Goal: Transaction & Acquisition: Book appointment/travel/reservation

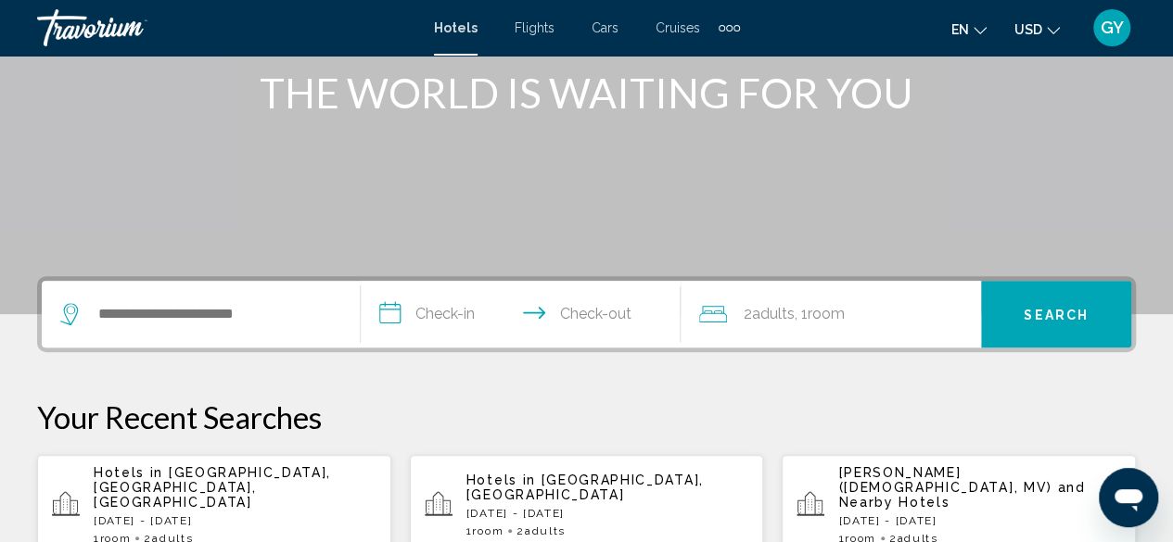
scroll to position [244, 0]
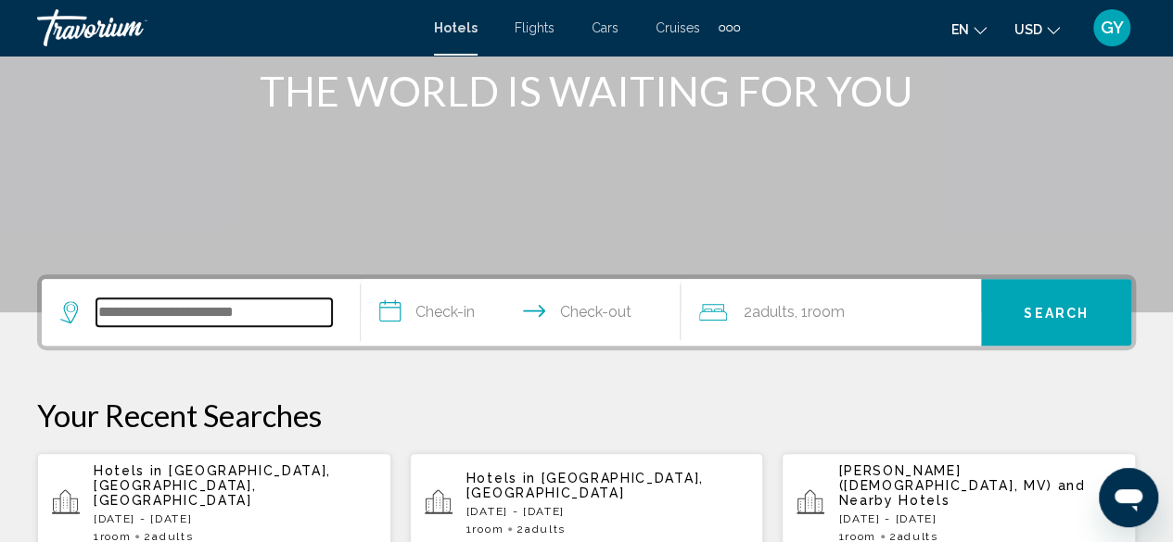
click at [150, 307] on input "Search widget" at bounding box center [214, 313] width 236 height 28
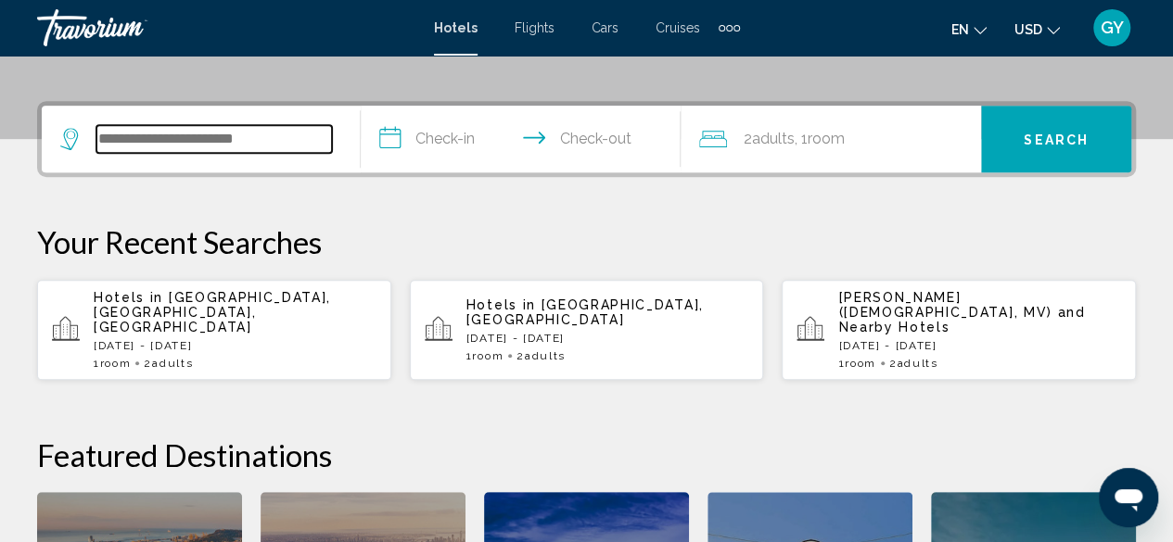
scroll to position [458, 0]
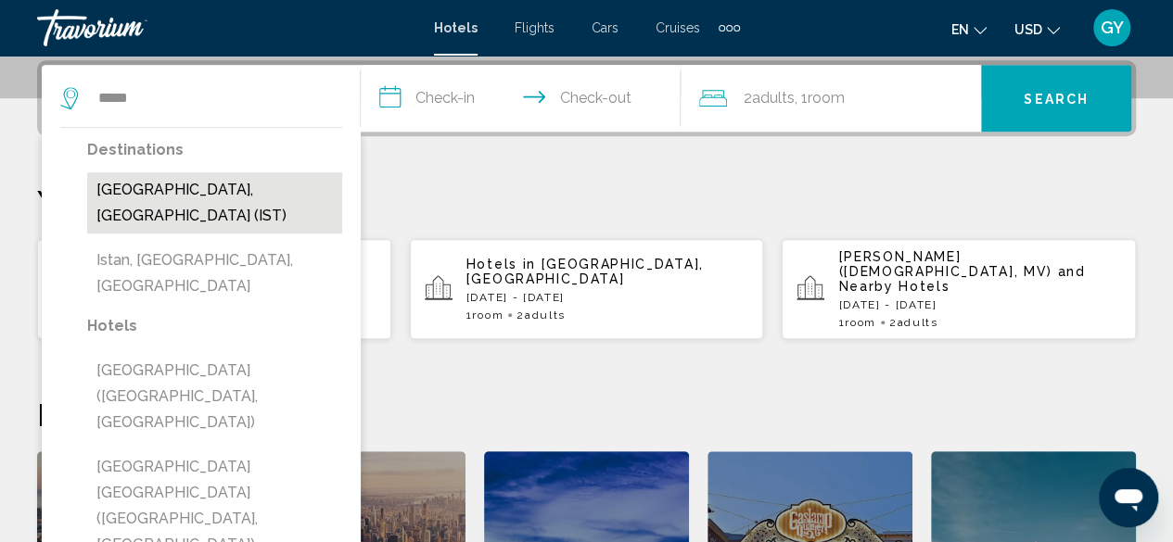
click at [160, 195] on button "[GEOGRAPHIC_DATA], [GEOGRAPHIC_DATA] (IST)" at bounding box center [214, 202] width 255 height 61
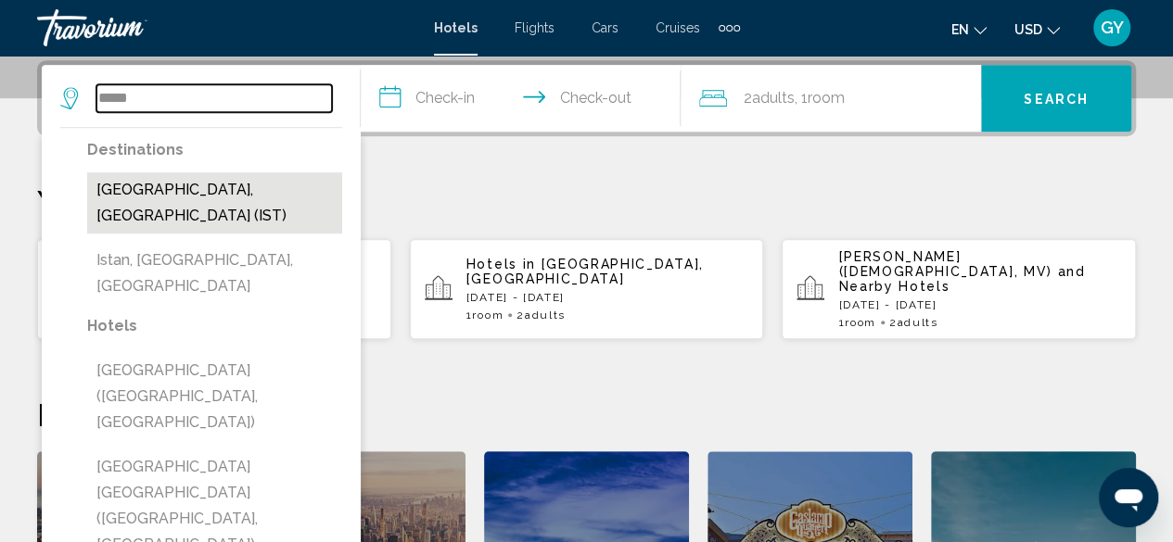
type input "**********"
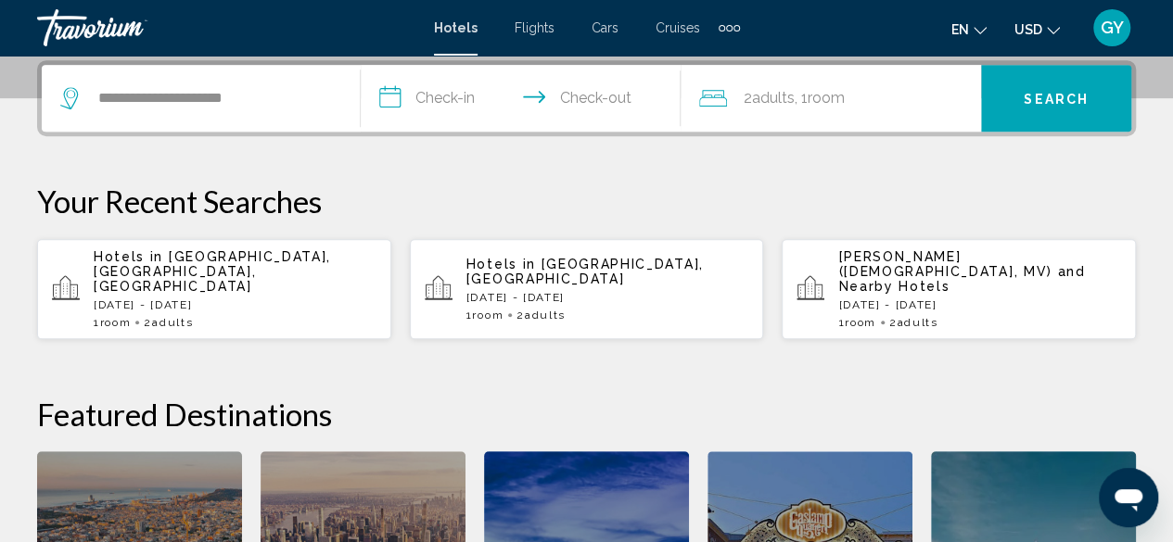
click at [427, 98] on input "**********" at bounding box center [524, 101] width 326 height 72
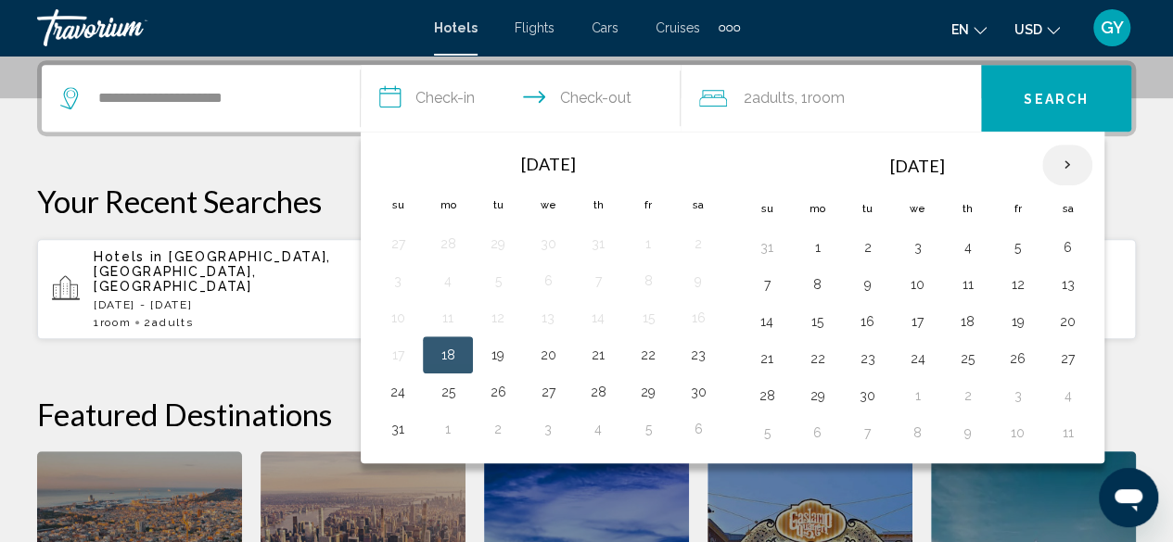
click at [1064, 162] on th "Next month" at bounding box center [1067, 165] width 50 height 41
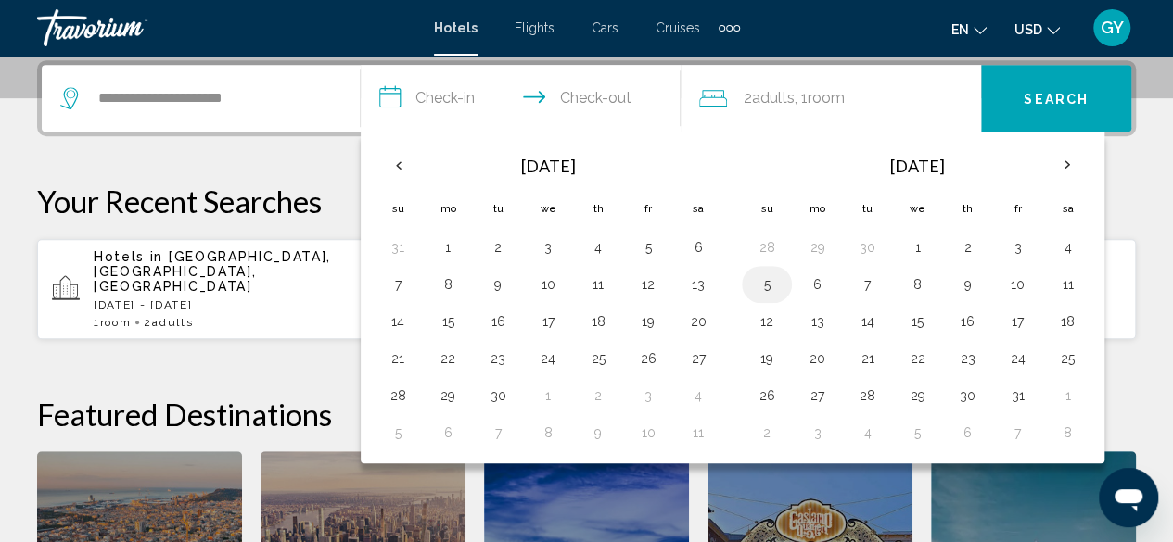
click at [772, 281] on button "5" at bounding box center [767, 285] width 30 height 26
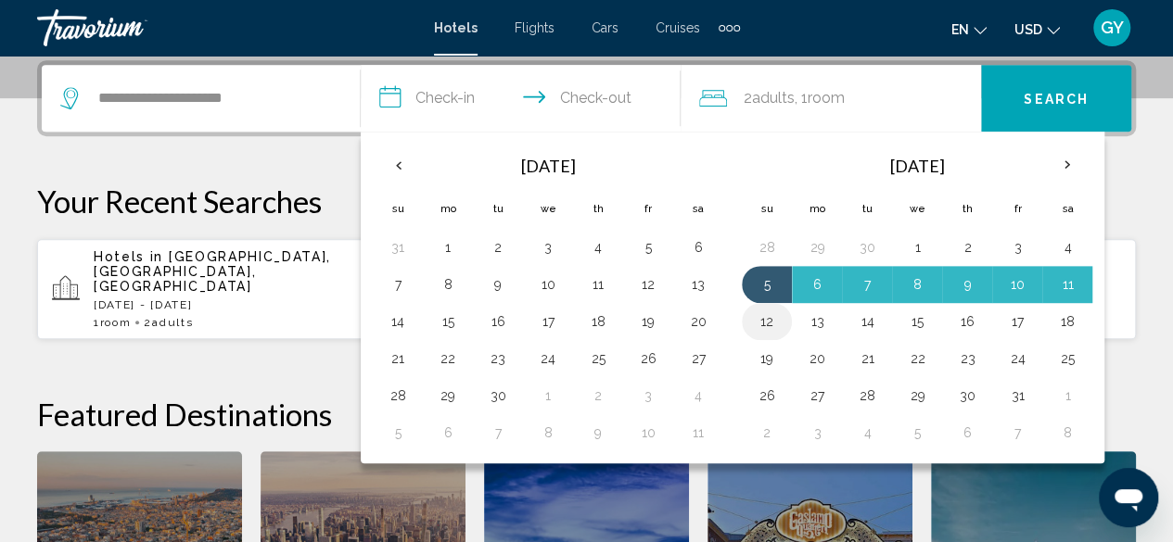
click at [763, 313] on button "12" at bounding box center [767, 322] width 30 height 26
type input "**********"
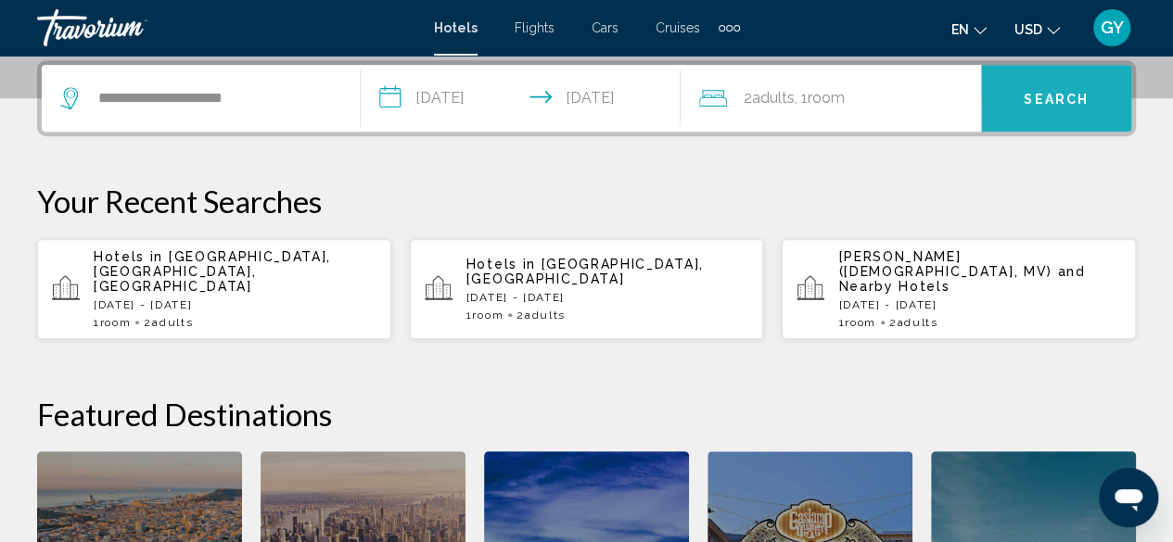
click at [1050, 101] on span "Search" at bounding box center [1056, 99] width 65 height 15
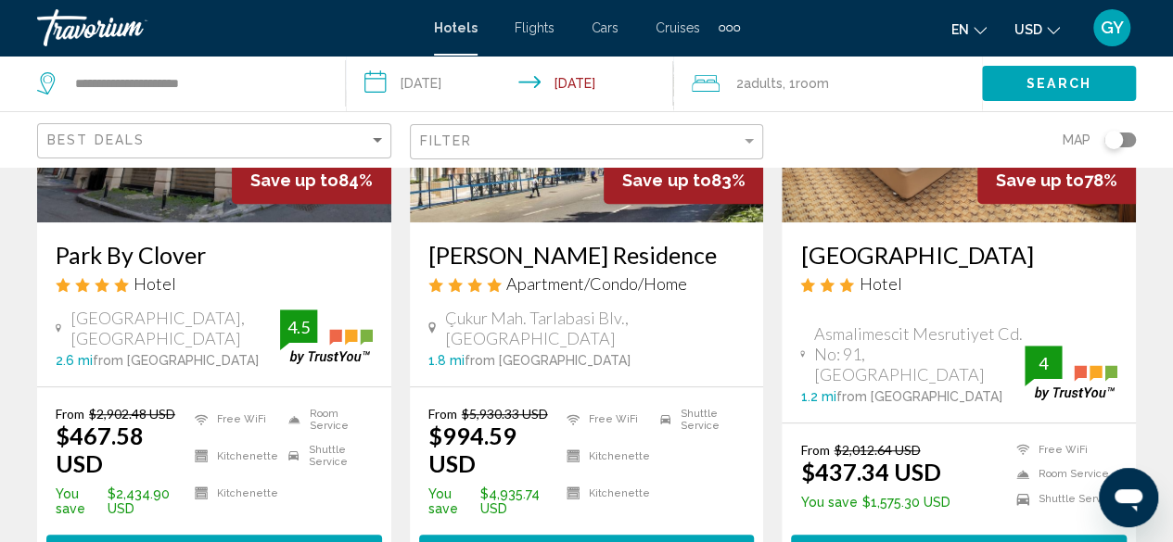
scroll to position [310, 0]
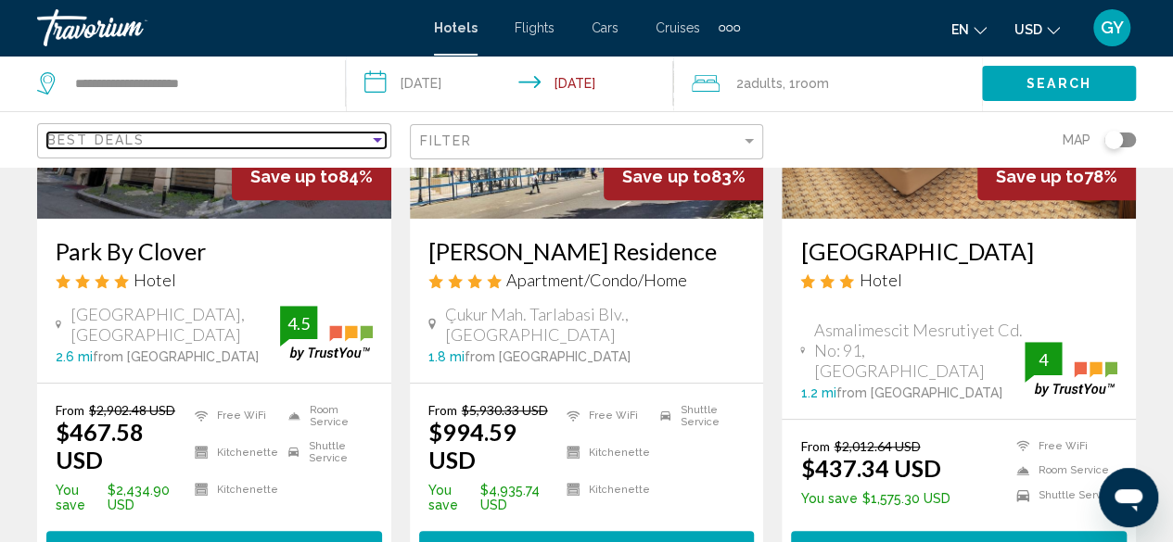
click at [375, 133] on div "Sort by" at bounding box center [377, 140] width 17 height 15
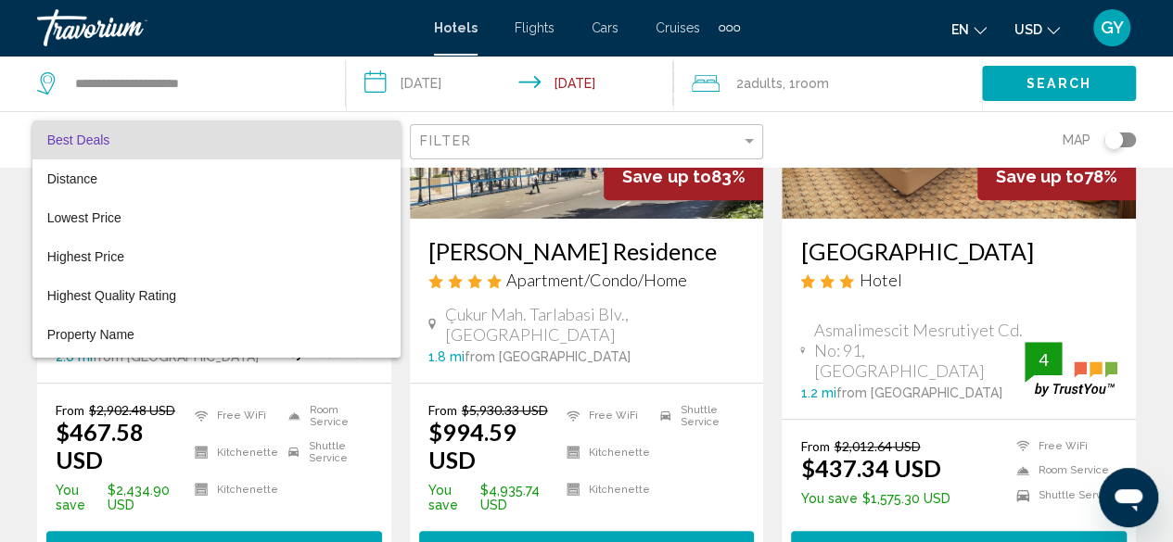
click at [375, 133] on mat-option "Best Deals" at bounding box center [216, 140] width 368 height 39
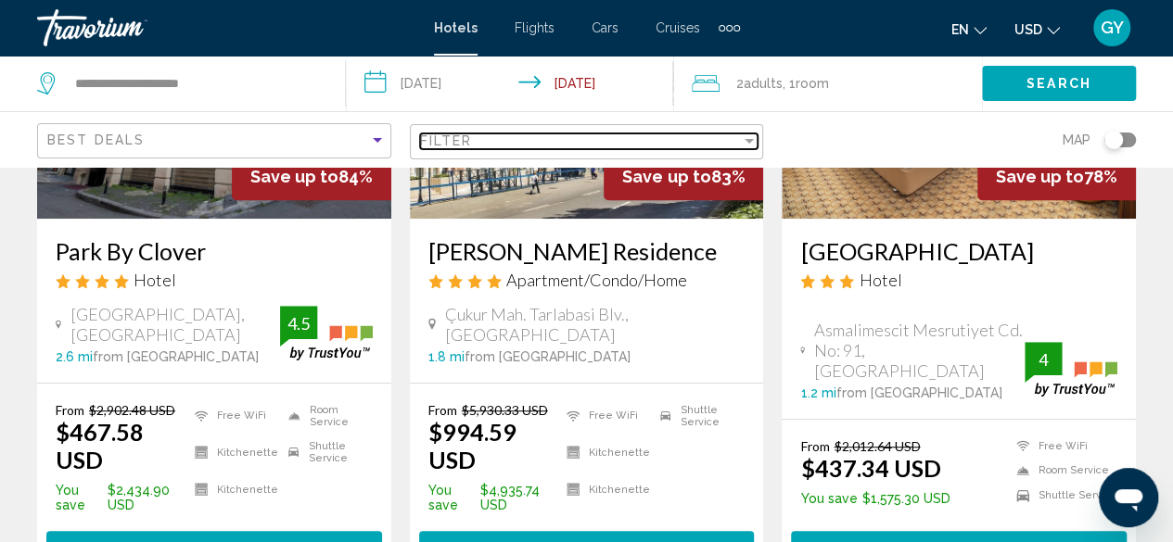
click at [514, 143] on div "Filter" at bounding box center [581, 141] width 322 height 15
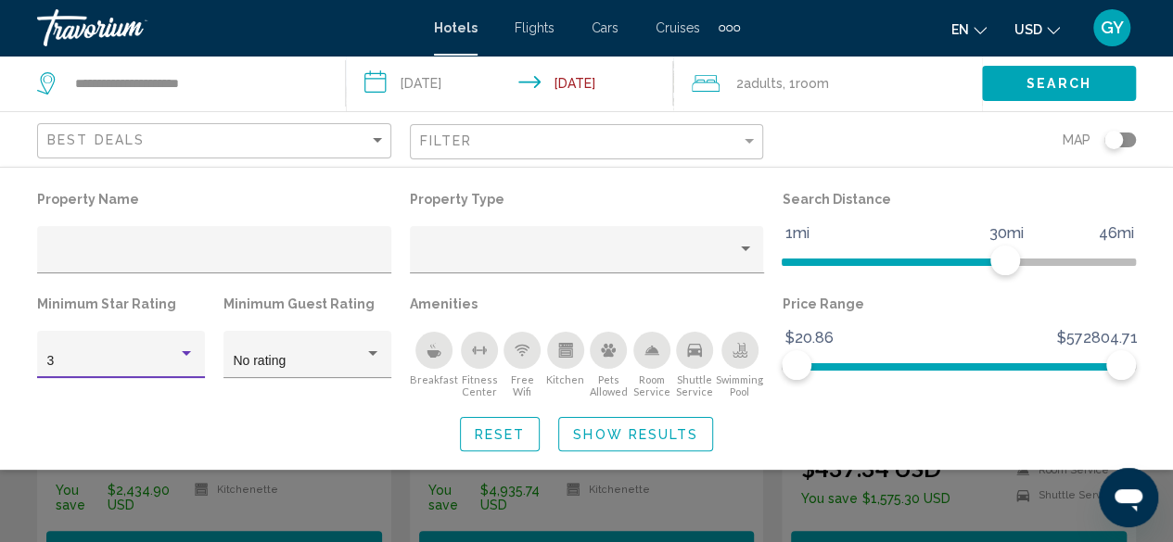
click at [185, 351] on div "Hotel Filters" at bounding box center [186, 354] width 17 height 15
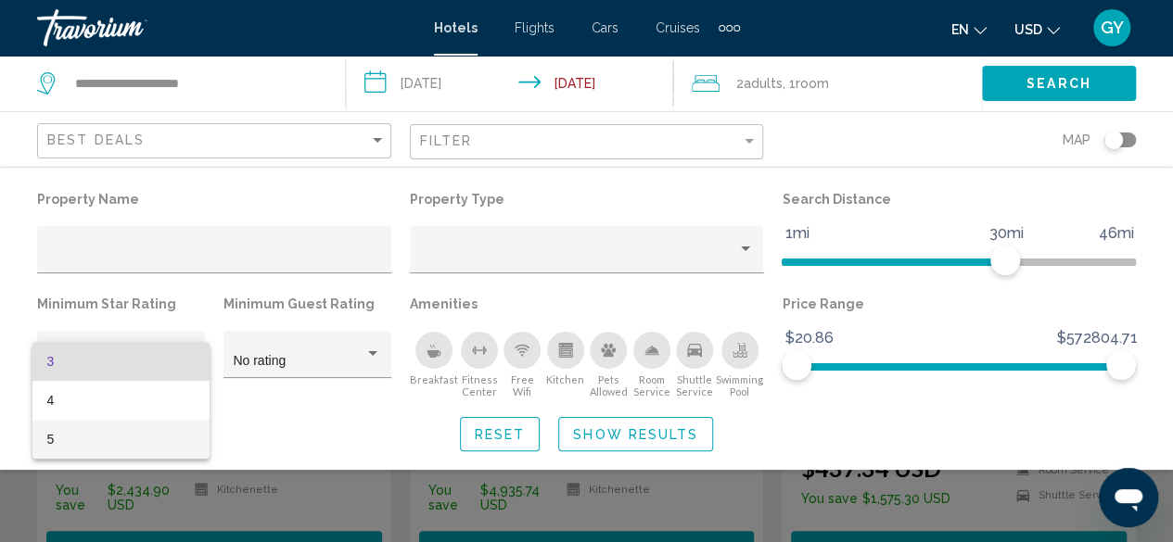
click at [161, 428] on span "5" at bounding box center [121, 439] width 148 height 39
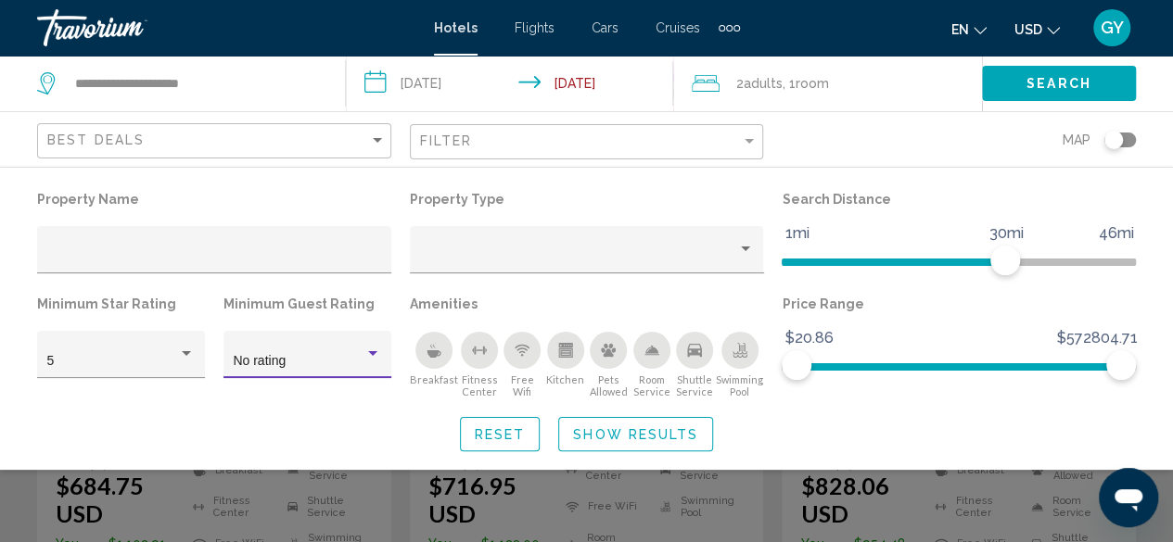
click at [371, 354] on div "Hotel Filters" at bounding box center [372, 353] width 9 height 5
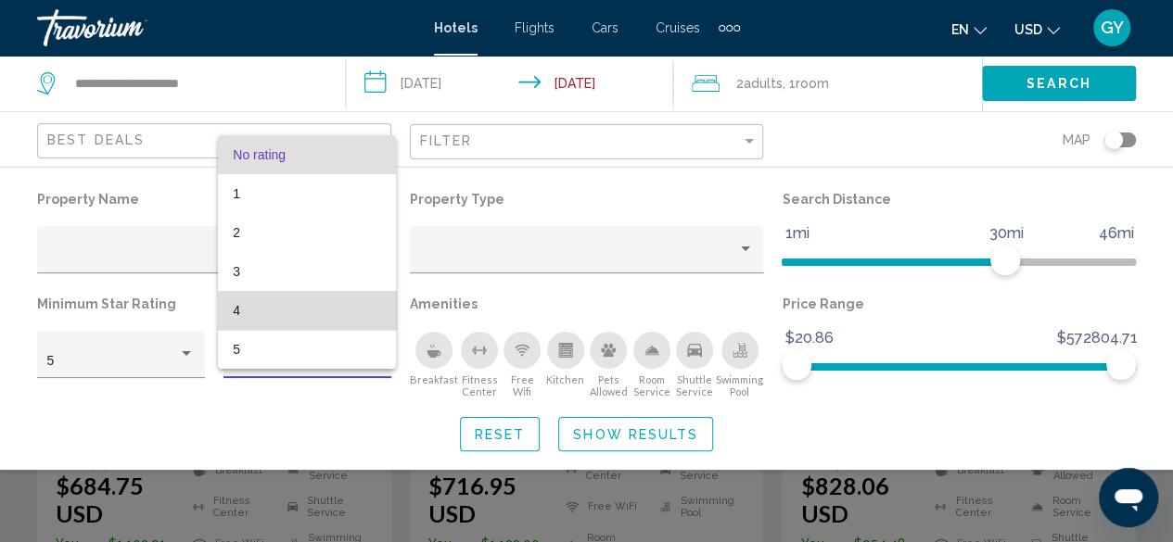
click at [356, 313] on span "4" at bounding box center [307, 310] width 148 height 39
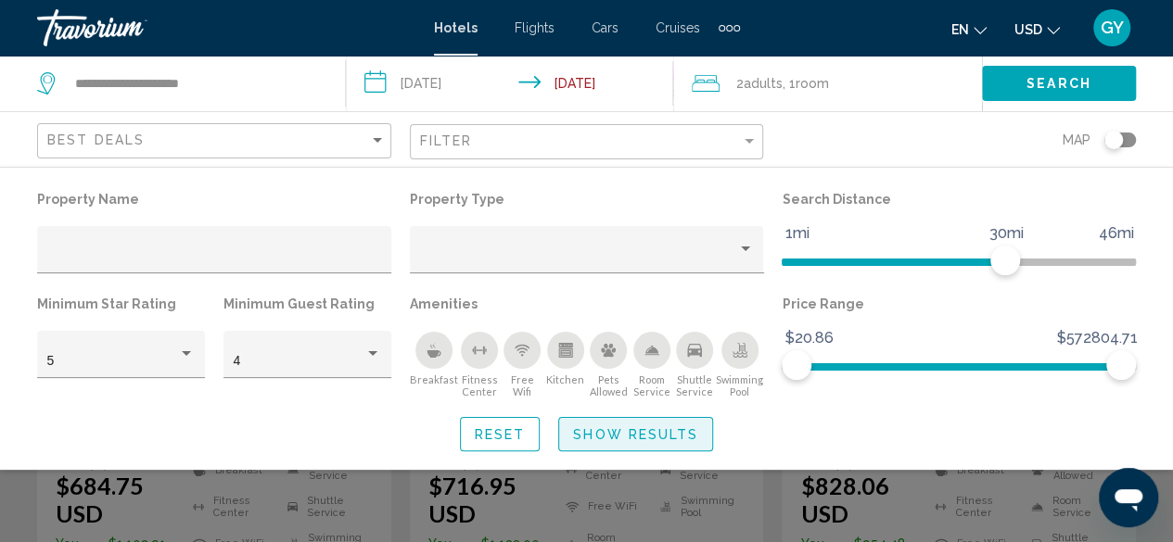
click at [651, 431] on span "Show Results" at bounding box center [635, 435] width 125 height 15
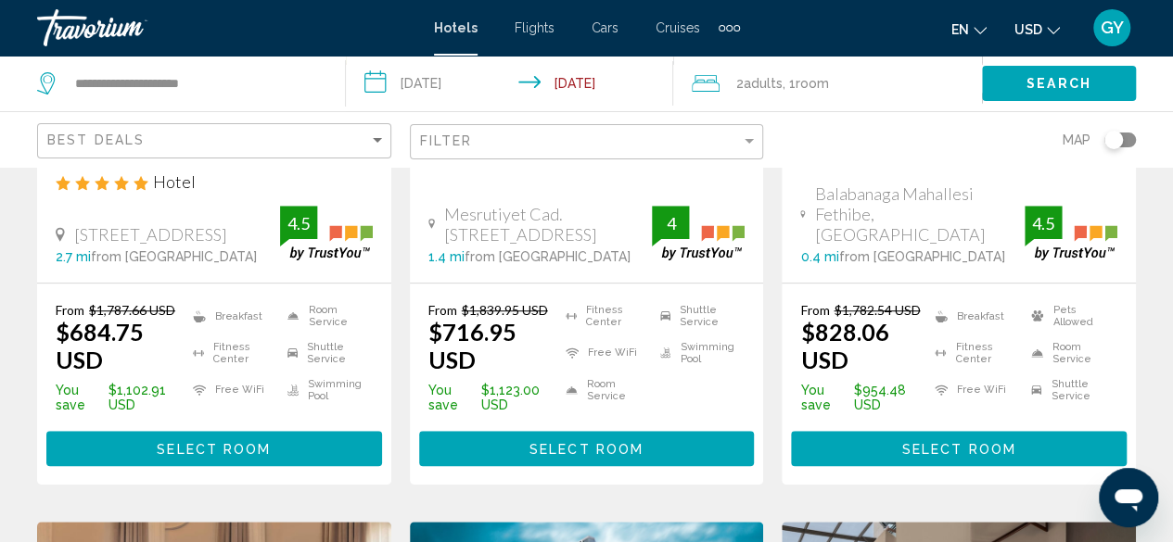
scroll to position [467, 0]
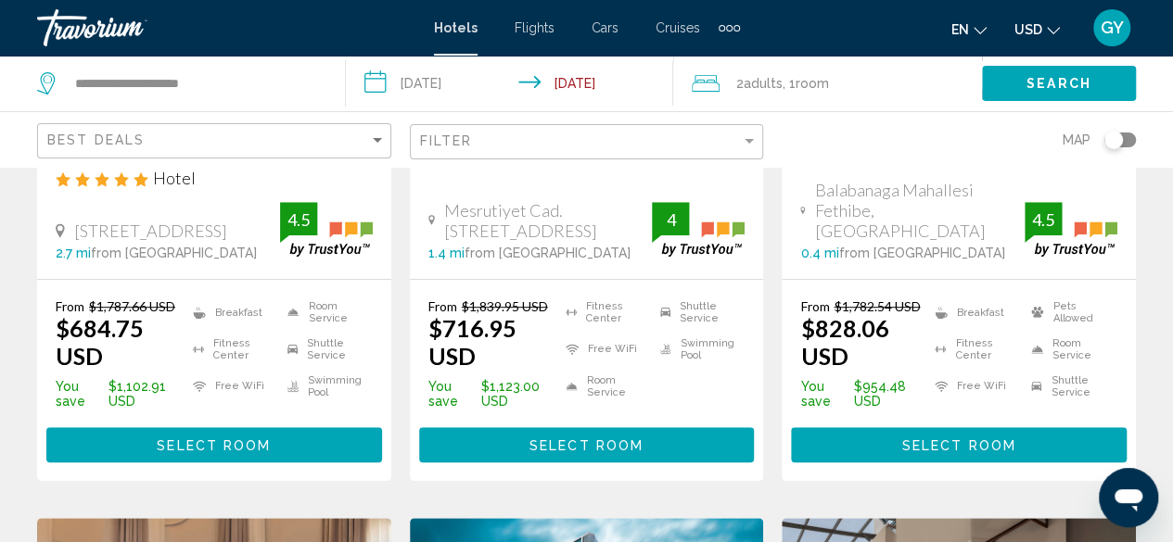
click at [243, 439] on span "Select Room" at bounding box center [214, 446] width 114 height 15
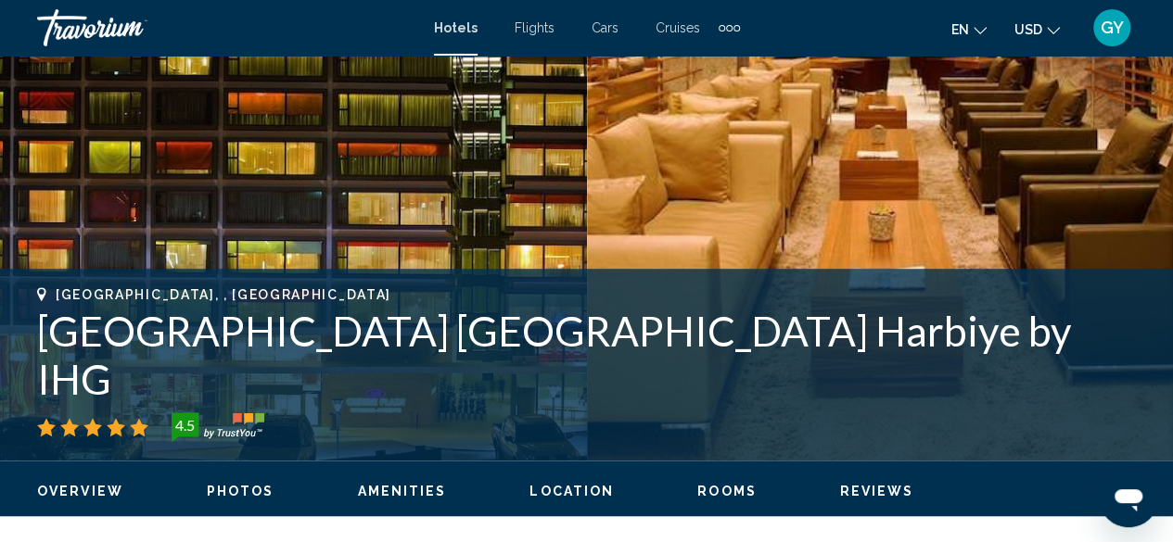
scroll to position [506, 0]
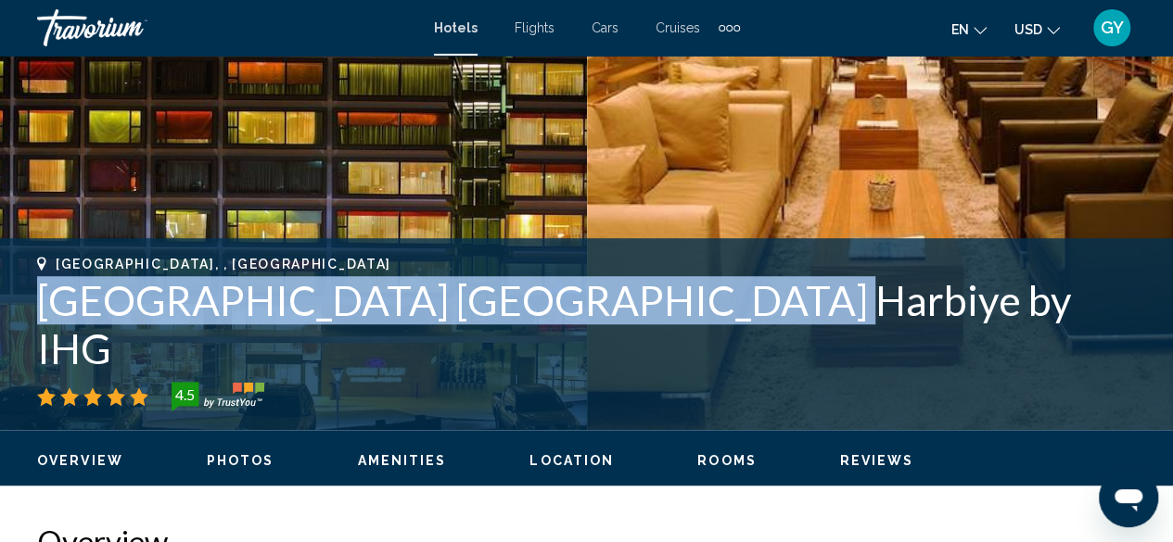
drag, startPoint x: 726, startPoint y: 338, endPoint x: 32, endPoint y: 361, distance: 694.0
click at [32, 361] on div "[GEOGRAPHIC_DATA], , [GEOGRAPHIC_DATA] [GEOGRAPHIC_DATA] [GEOGRAPHIC_DATA] [GEO…" at bounding box center [586, 334] width 1173 height 155
copy h1 "[GEOGRAPHIC_DATA] [GEOGRAPHIC_DATA] Harbiye by IHG"
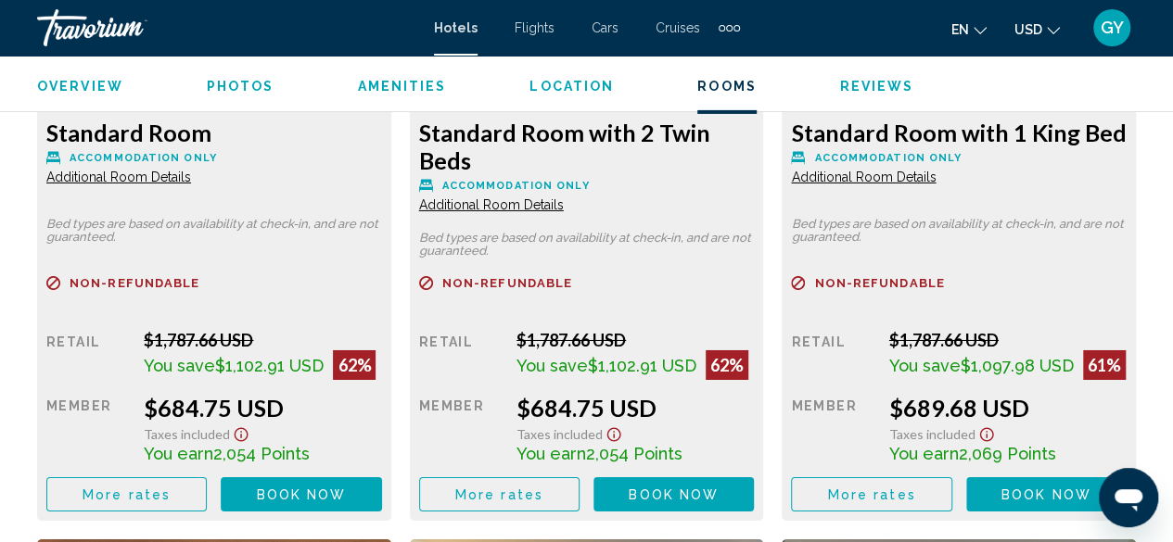
scroll to position [3083, 0]
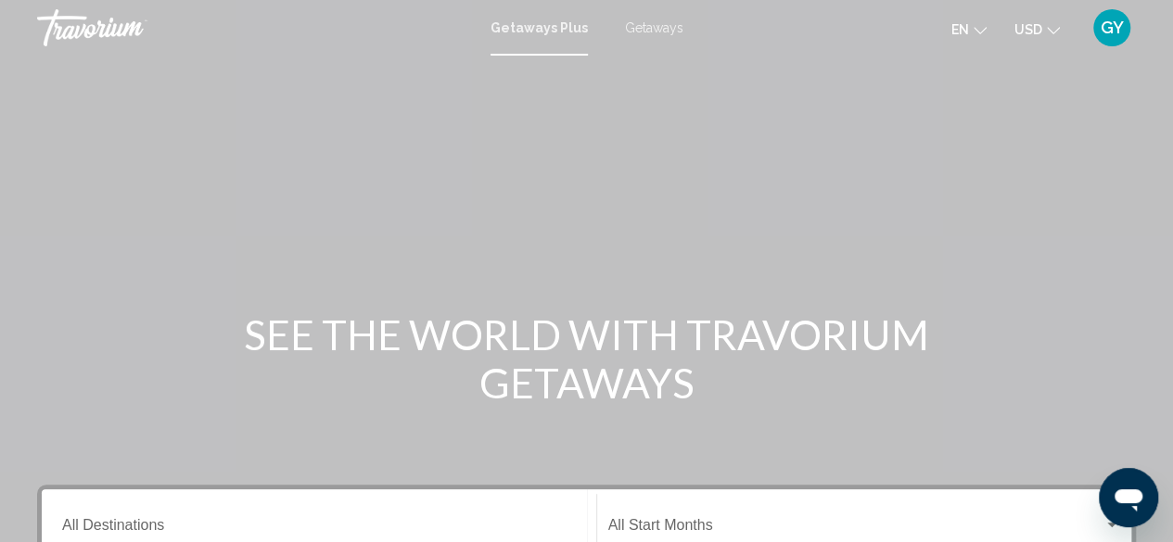
click at [664, 29] on span "Getaways" at bounding box center [654, 27] width 58 height 15
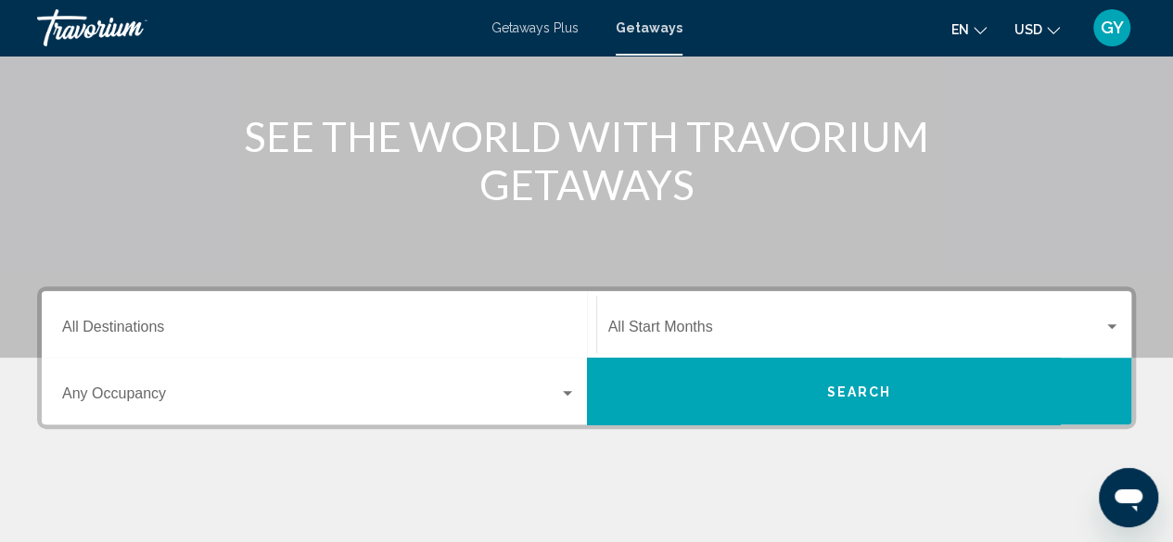
scroll to position [204, 0]
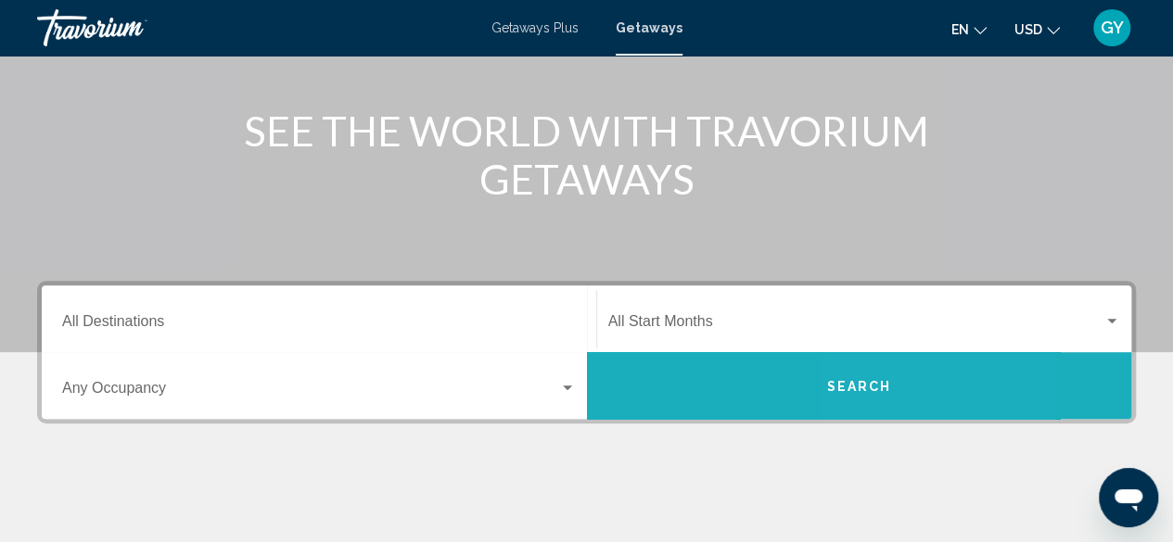
click at [881, 390] on span "Search" at bounding box center [858, 386] width 65 height 15
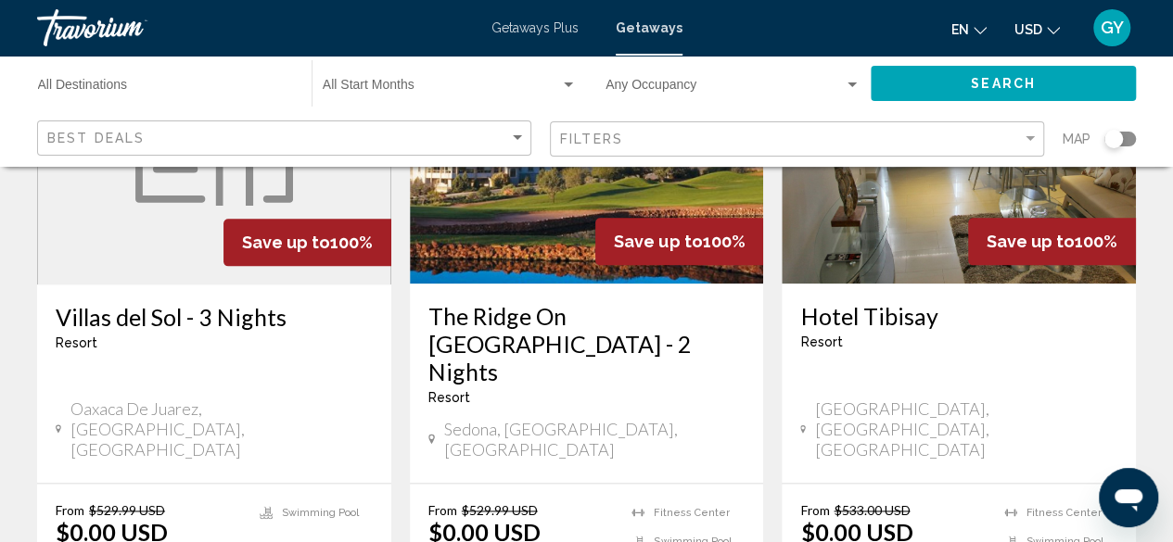
scroll to position [996, 0]
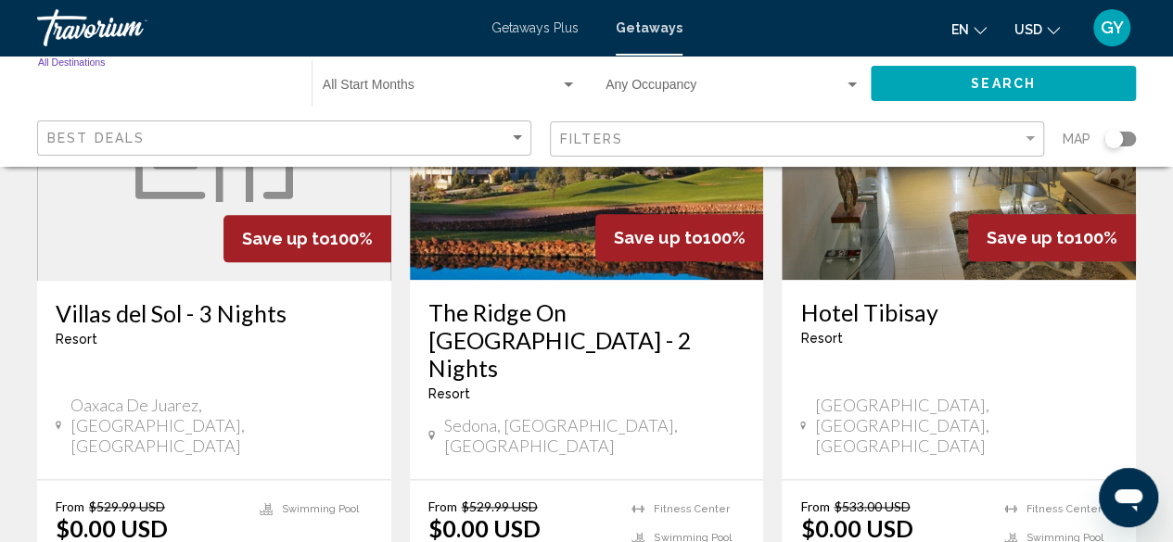
click at [196, 84] on input "Destination All Destinations" at bounding box center [165, 89] width 255 height 15
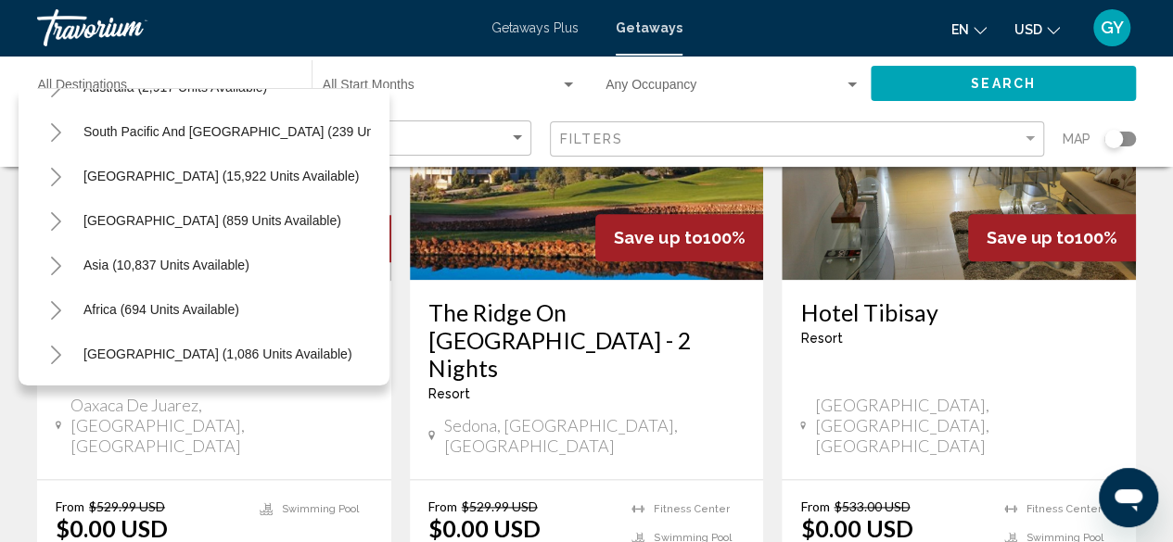
scroll to position [313, 0]
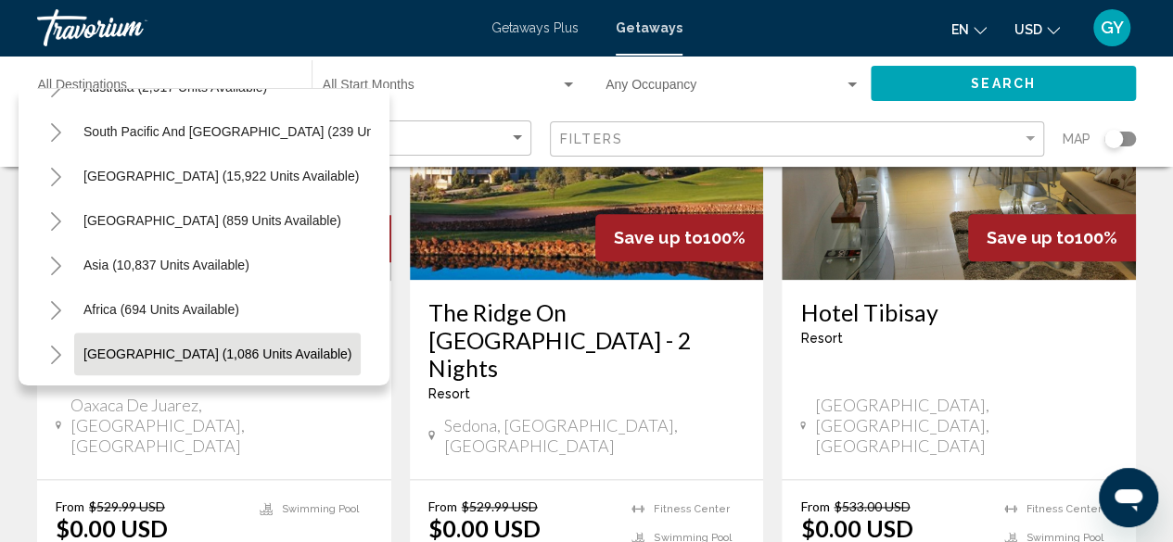
click at [122, 347] on span "Middle East (1,086 units available)" at bounding box center [217, 354] width 268 height 15
type input "**********"
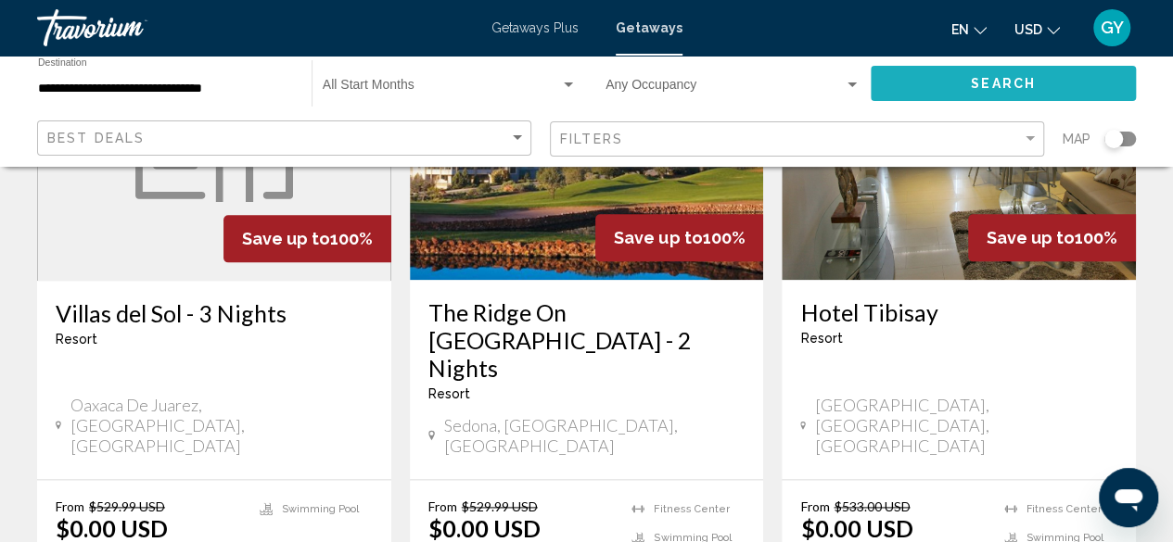
click at [1066, 80] on button "Search" at bounding box center [1003, 83] width 265 height 34
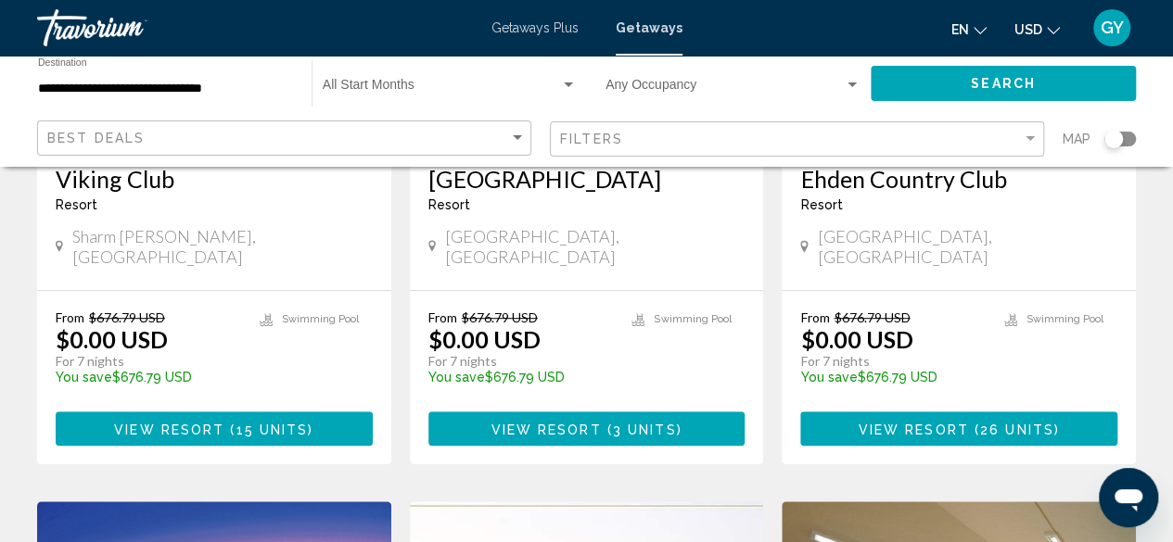
scroll to position [397, 0]
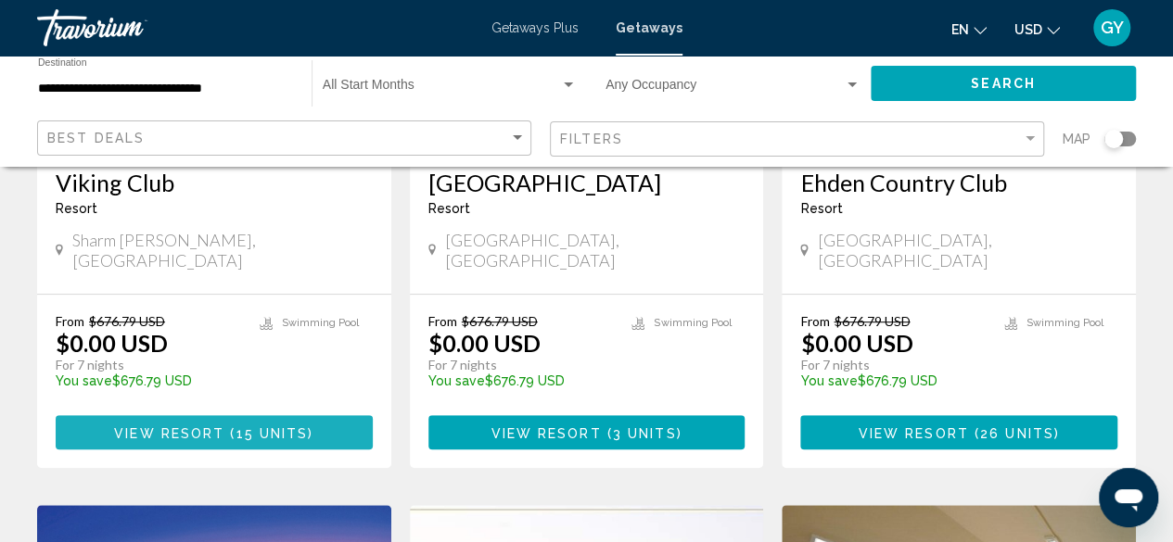
click at [180, 434] on span "View Resort" at bounding box center [169, 433] width 110 height 15
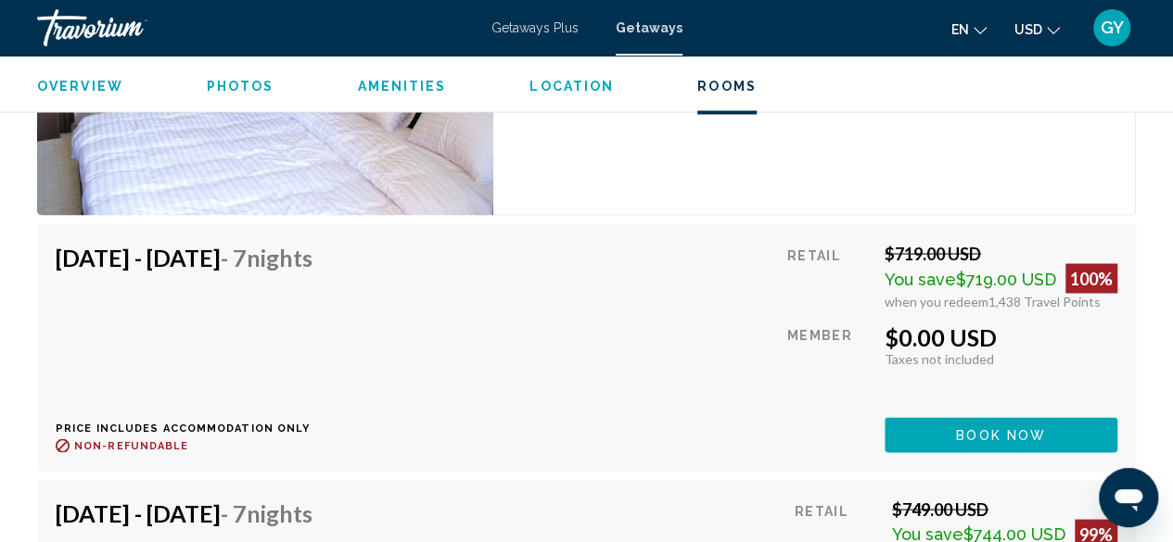
scroll to position [5069, 0]
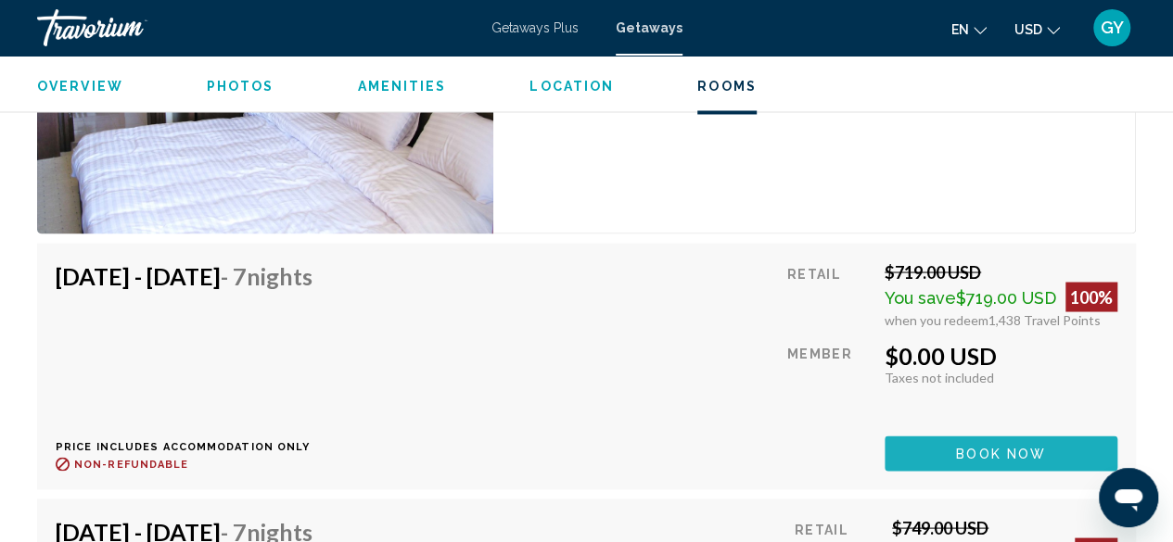
click at [959, 447] on span "Book now" at bounding box center [1001, 454] width 90 height 15
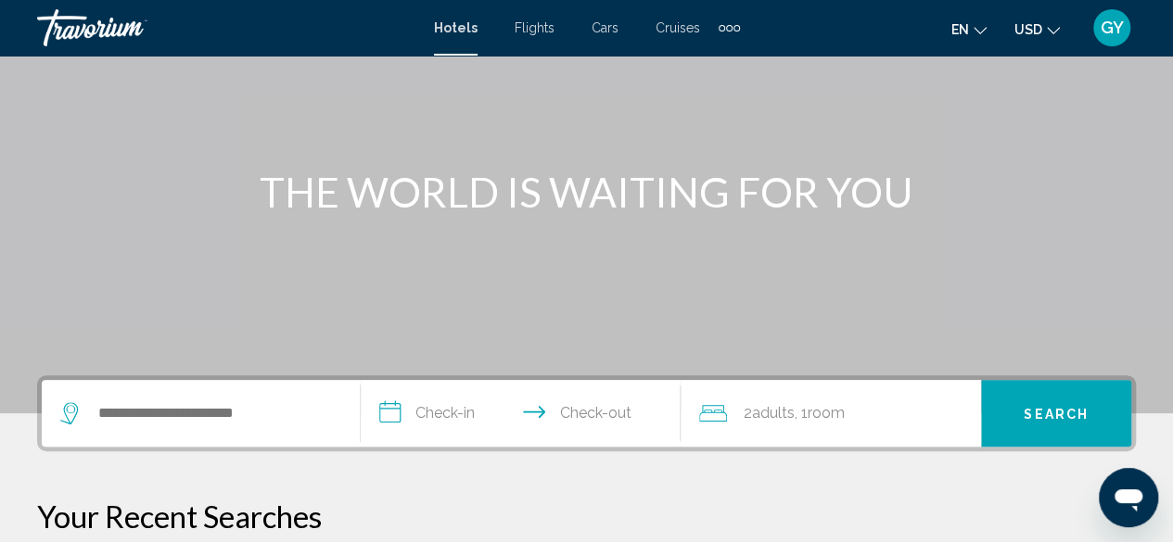
scroll to position [147, 0]
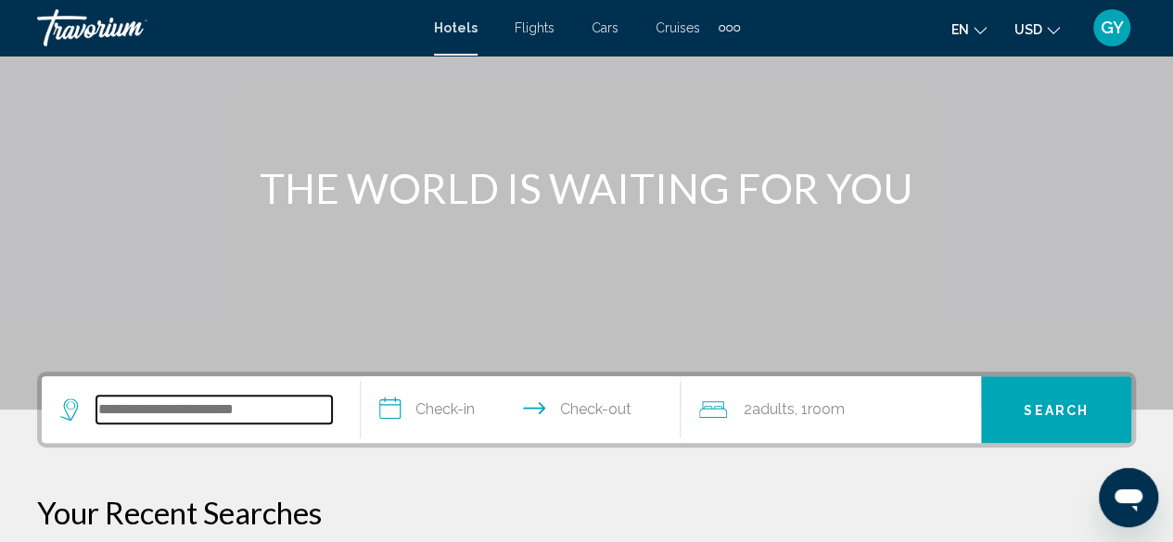
click at [201, 407] on input "Search widget" at bounding box center [214, 410] width 236 height 28
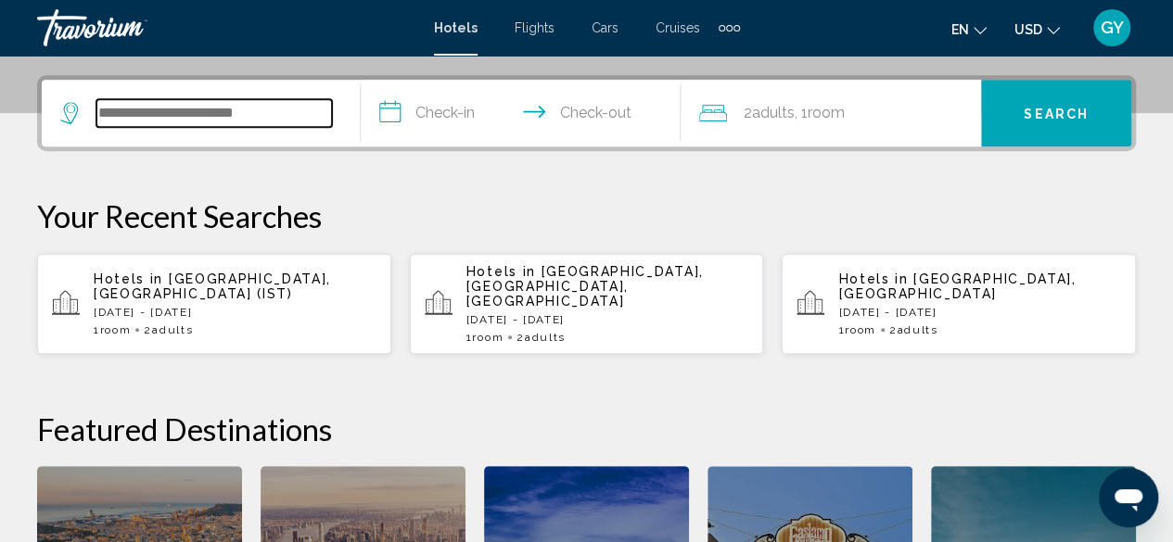
scroll to position [458, 0]
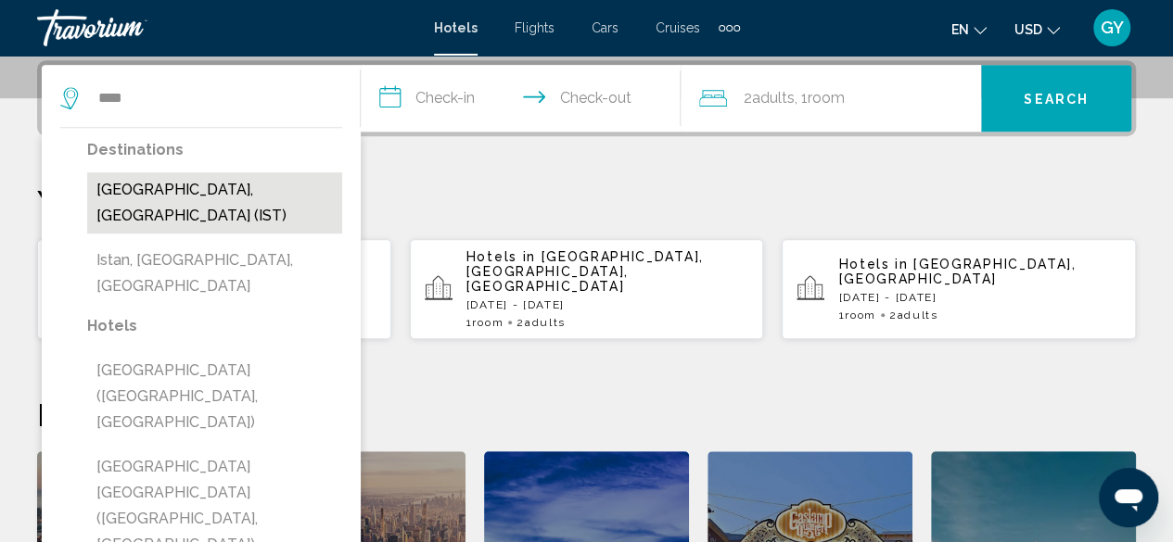
click at [202, 183] on button "[GEOGRAPHIC_DATA], [GEOGRAPHIC_DATA] (IST)" at bounding box center [214, 202] width 255 height 61
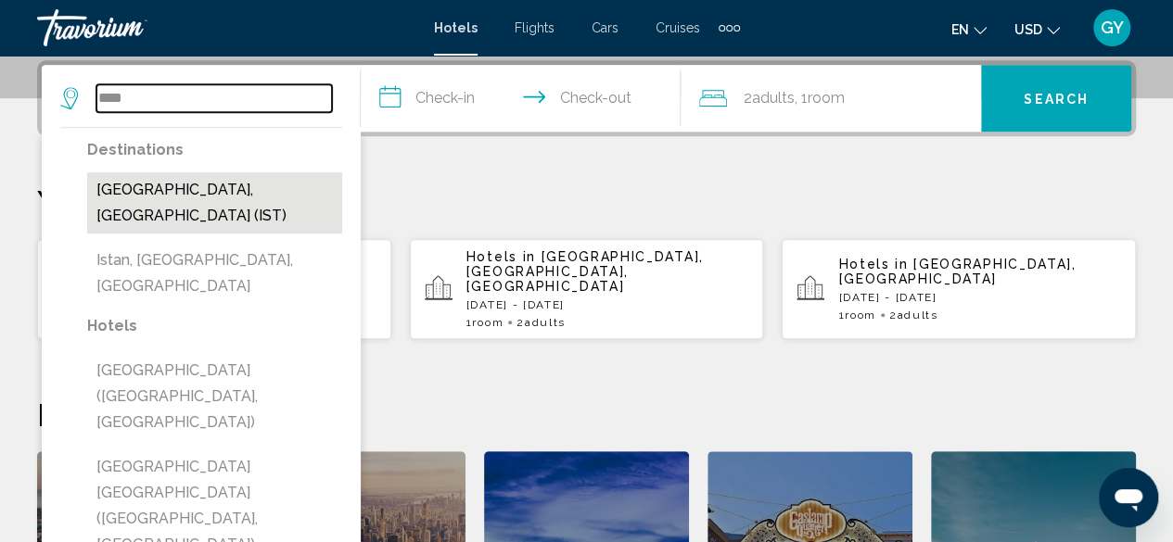
type input "**********"
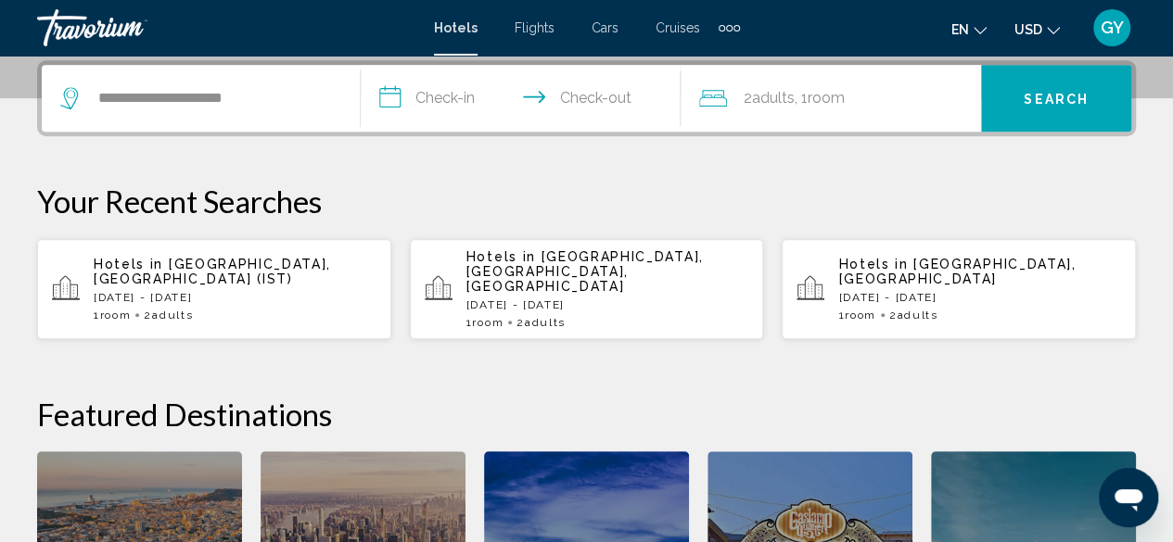
click at [403, 94] on input "**********" at bounding box center [524, 101] width 326 height 72
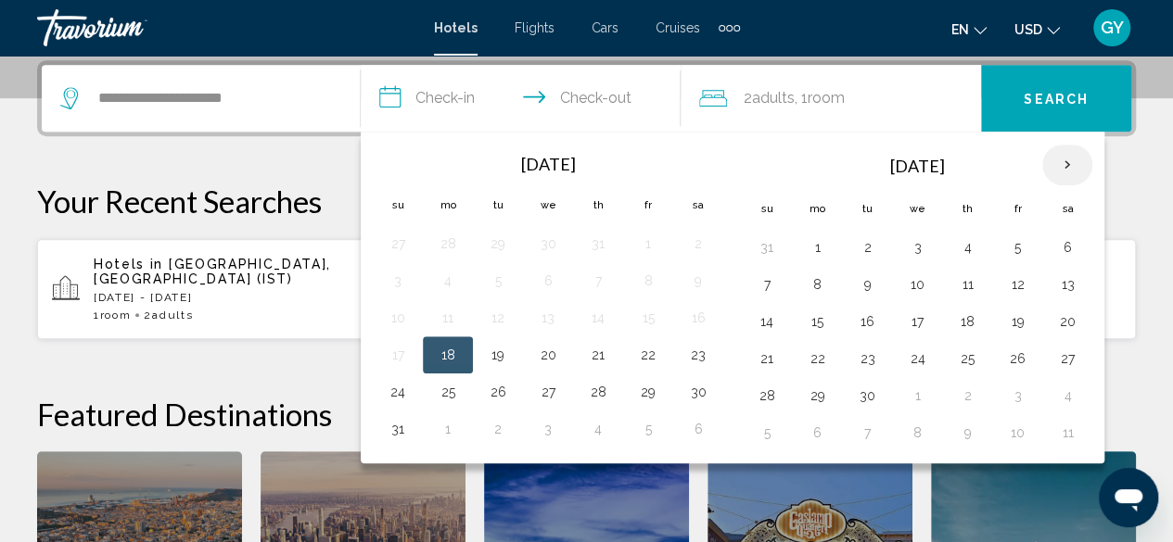
click at [1067, 161] on th "Next month" at bounding box center [1067, 165] width 50 height 41
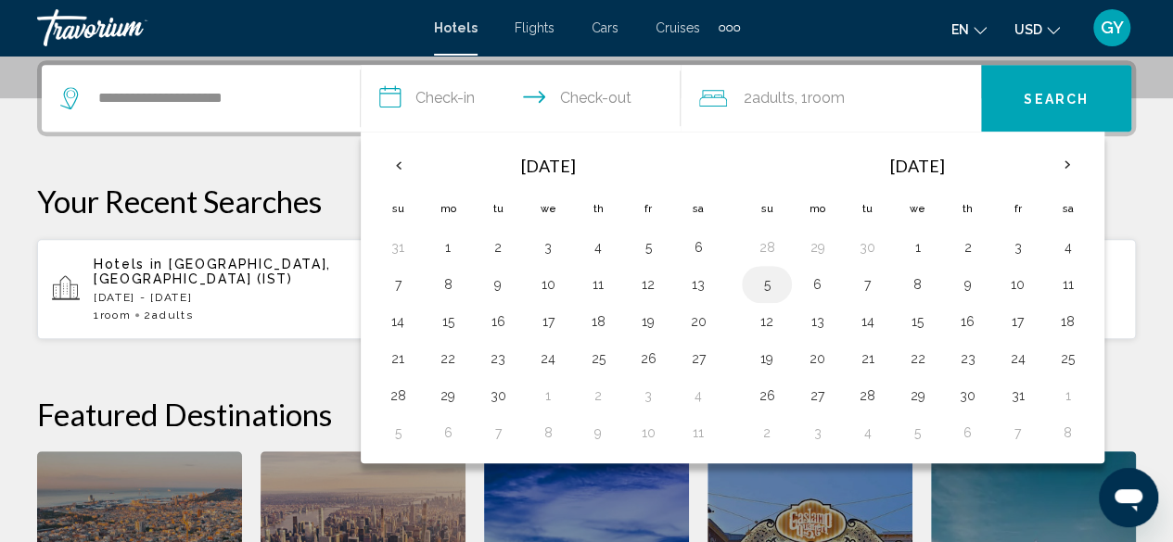
click at [766, 275] on button "5" at bounding box center [767, 285] width 30 height 26
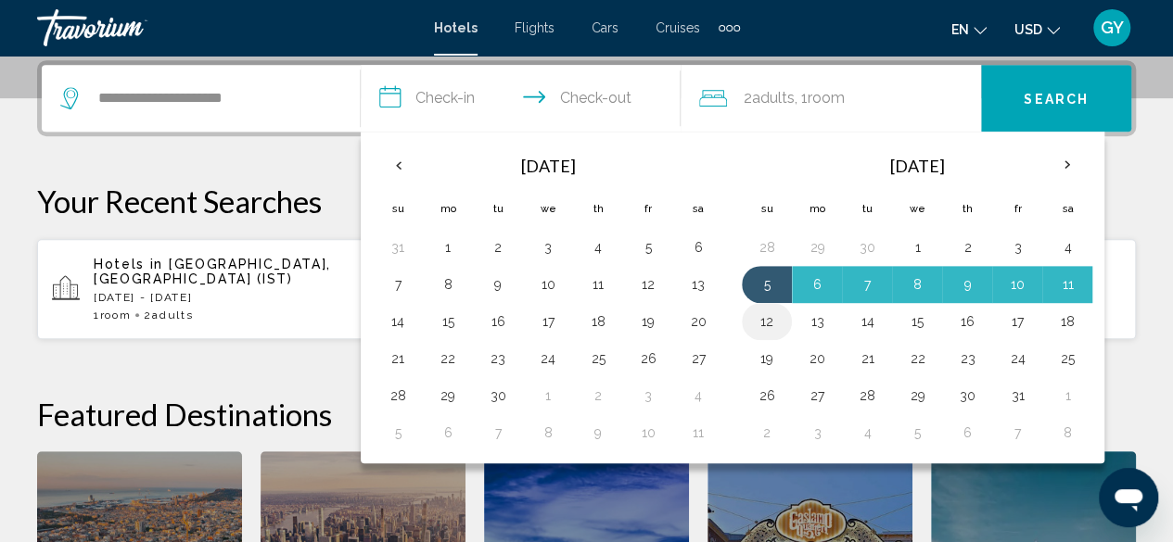
click at [756, 318] on button "12" at bounding box center [767, 322] width 30 height 26
type input "**********"
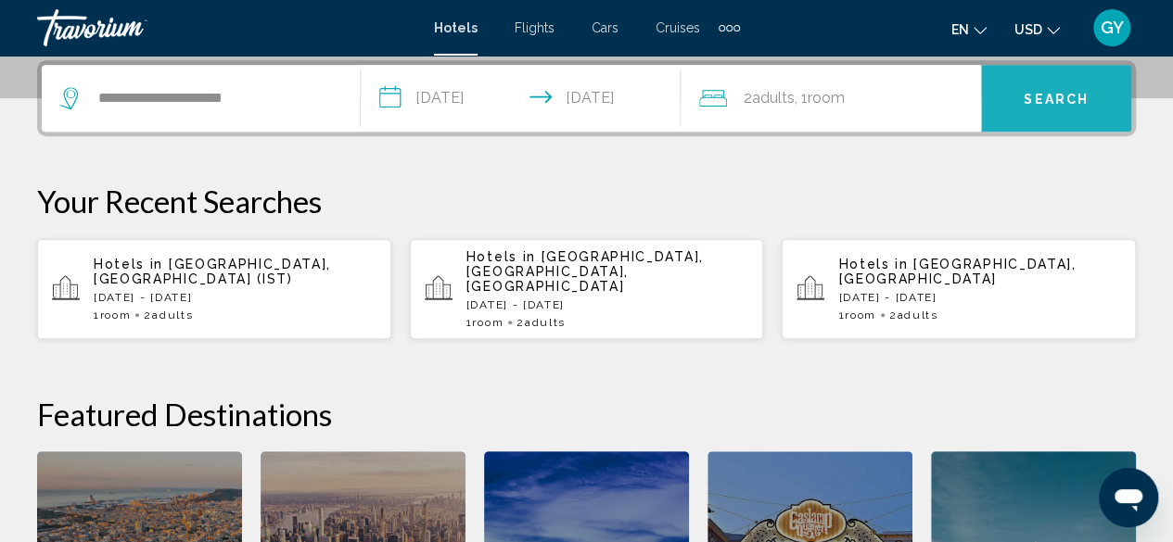
click at [1047, 87] on button "Search" at bounding box center [1056, 98] width 150 height 67
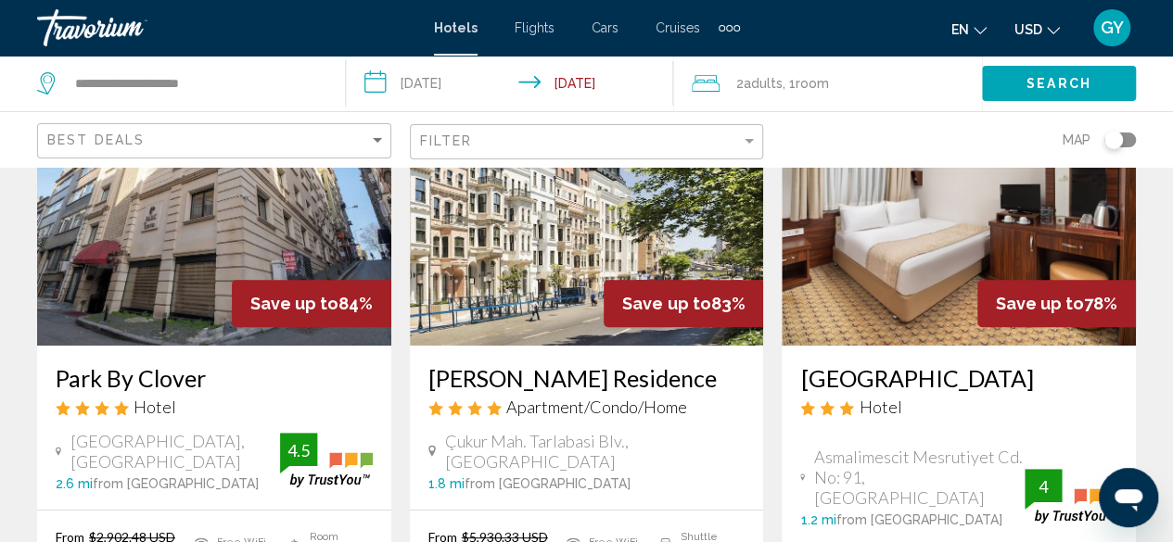
scroll to position [161, 0]
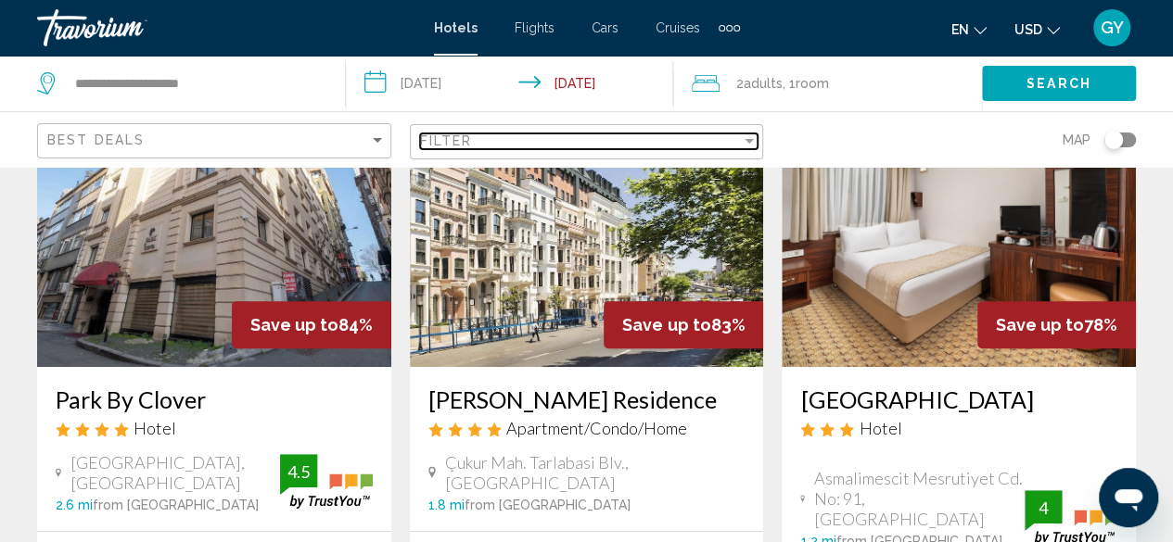
click at [744, 144] on div "Filter" at bounding box center [749, 141] width 17 height 15
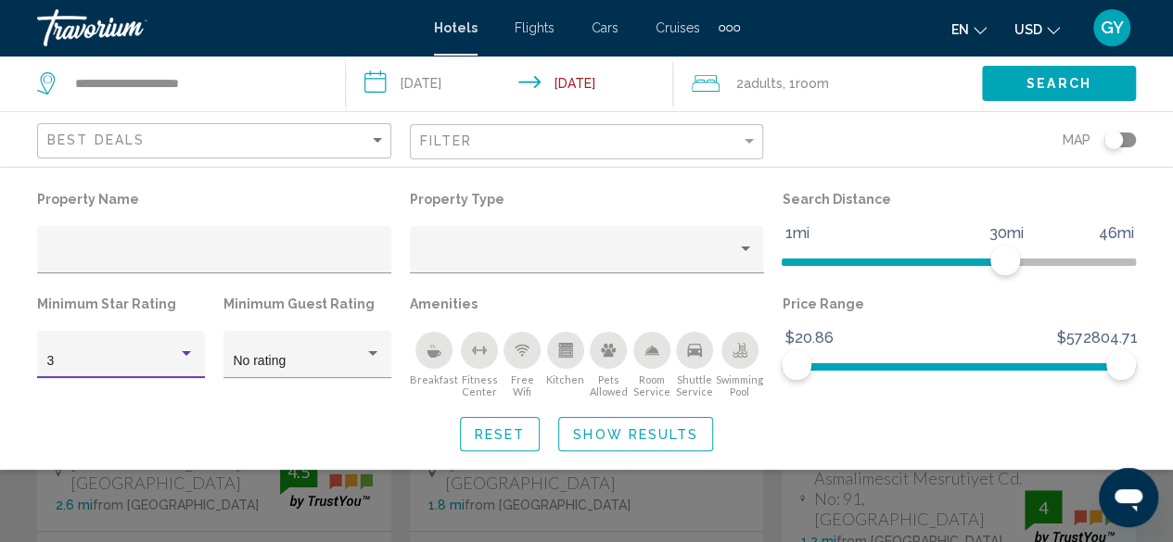
click at [184, 357] on div "Hotel Filters" at bounding box center [186, 354] width 17 height 15
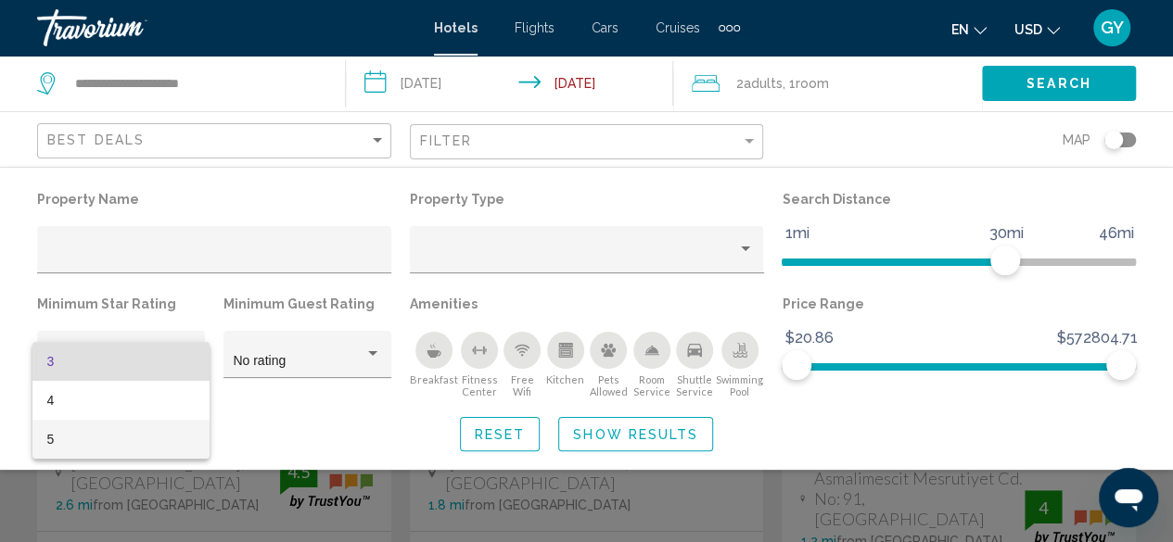
click at [169, 436] on span "5" at bounding box center [121, 439] width 148 height 39
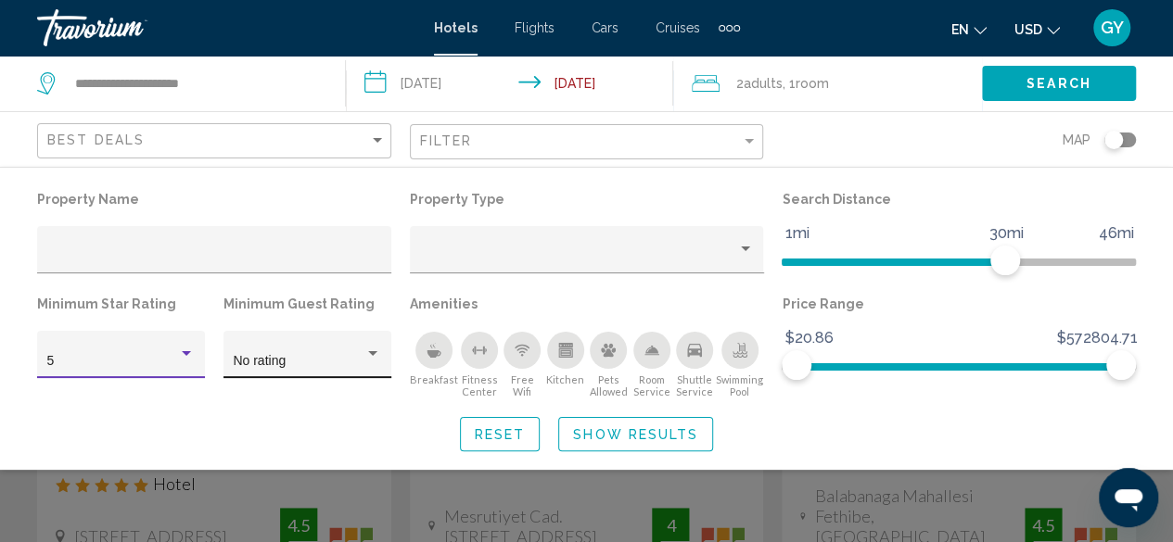
click at [329, 363] on div "No rating" at bounding box center [299, 361] width 132 height 15
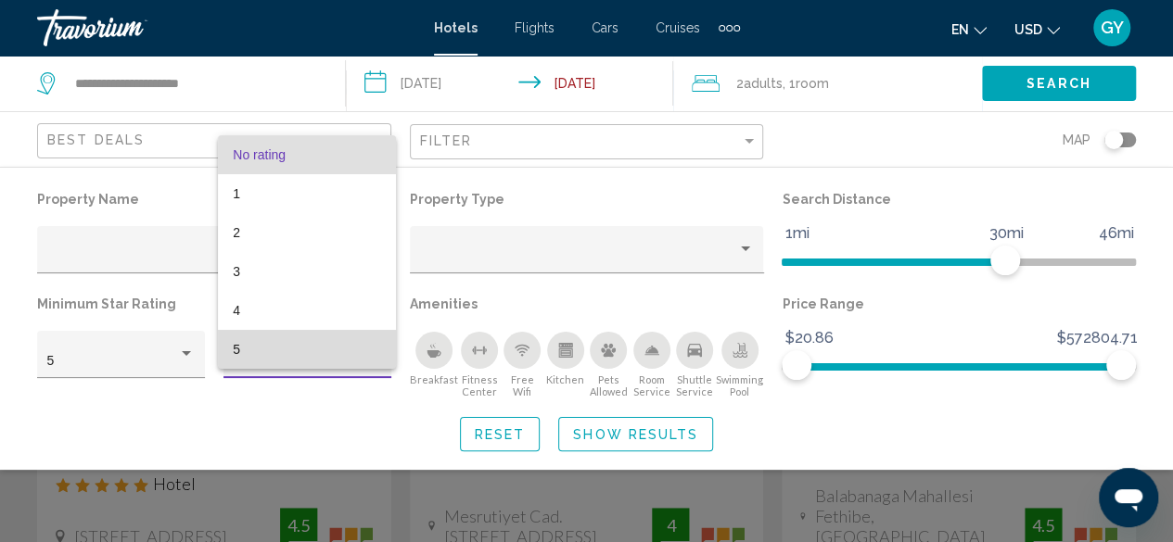
click at [328, 337] on span "5" at bounding box center [307, 349] width 148 height 39
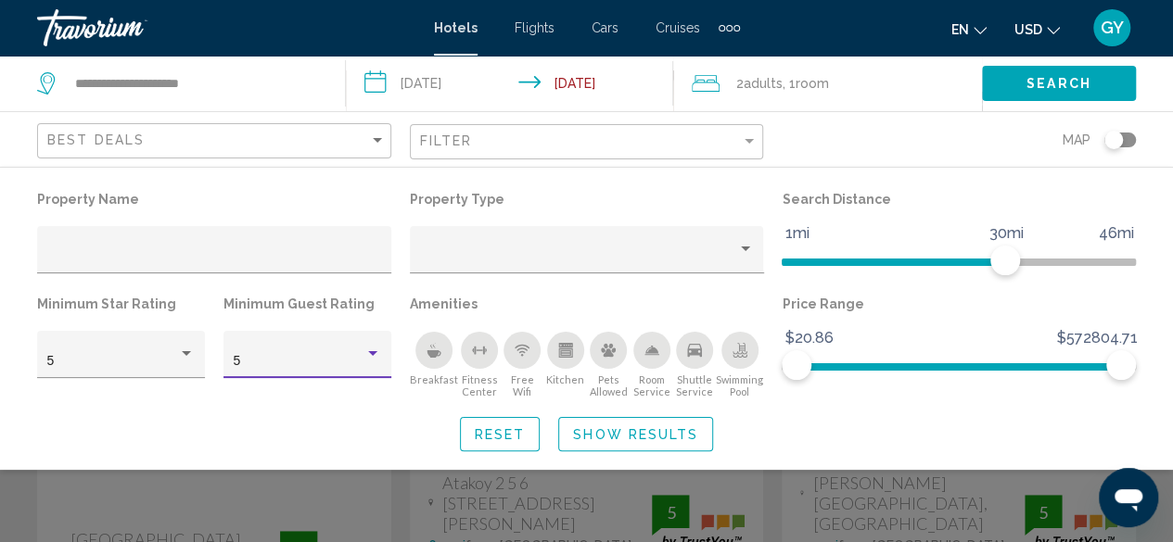
click at [673, 433] on span "Show Results" at bounding box center [635, 435] width 125 height 15
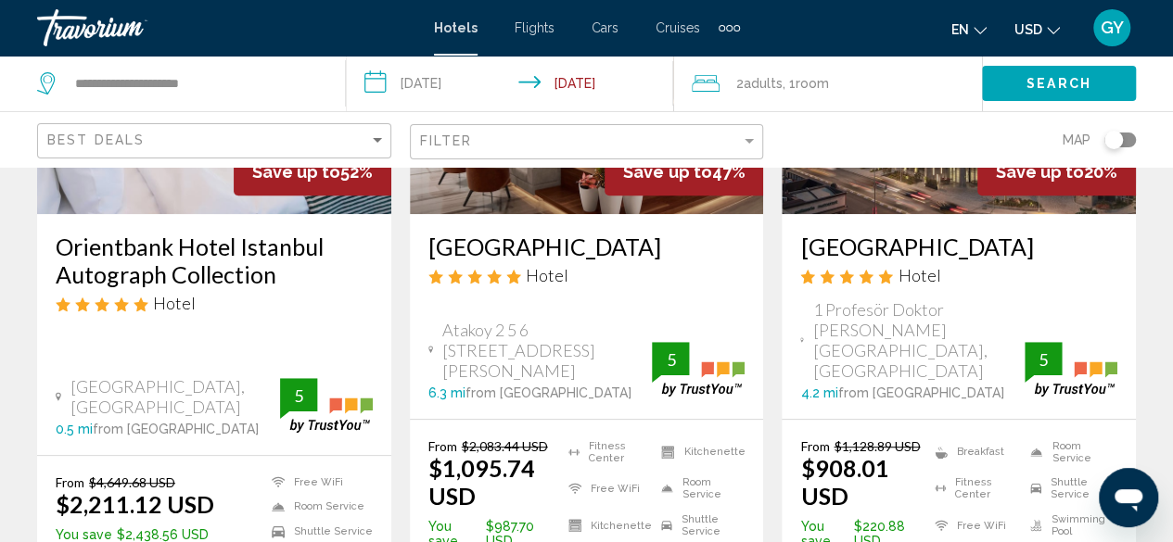
scroll to position [310, 0]
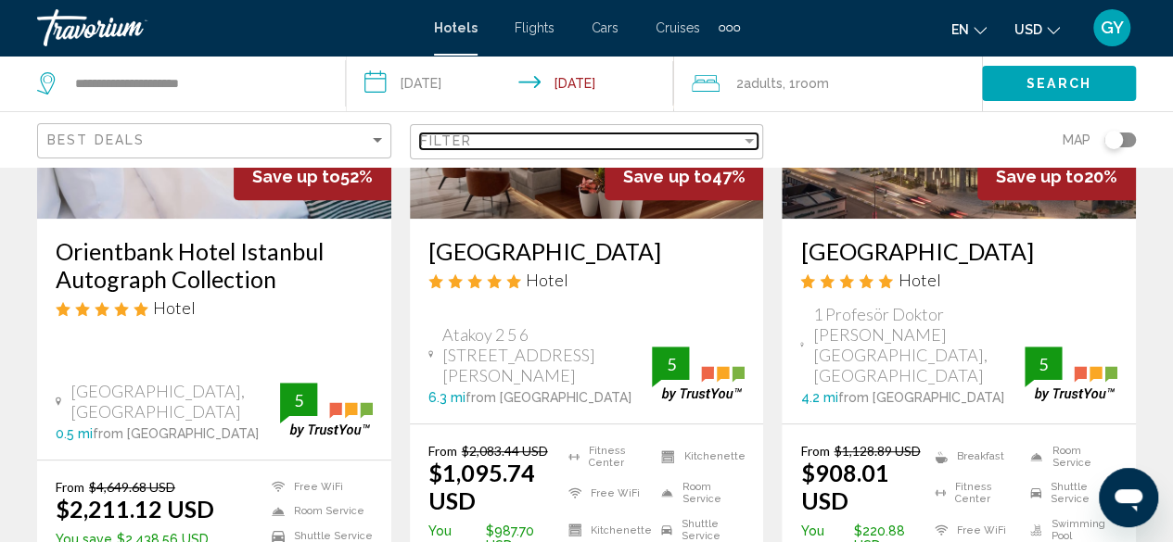
click at [728, 138] on div "Filter" at bounding box center [581, 141] width 322 height 15
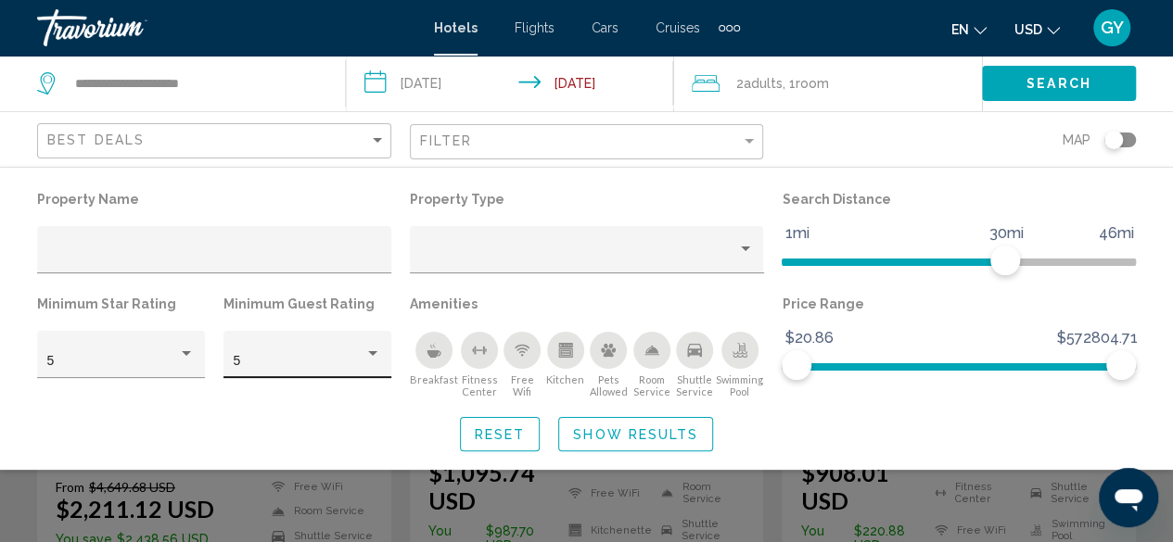
click at [361, 348] on div "5" at bounding box center [307, 360] width 148 height 38
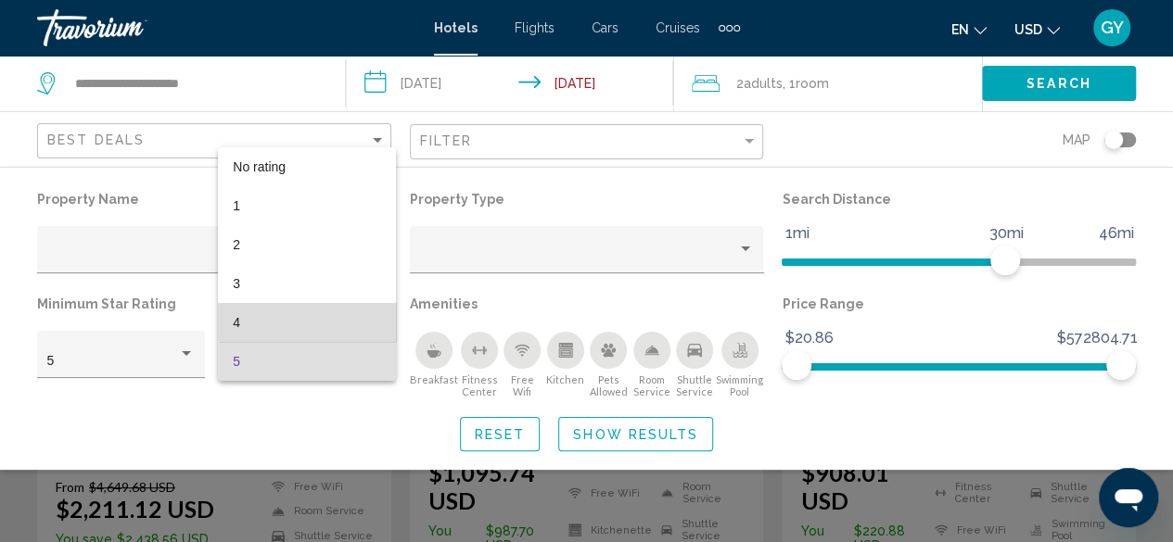
click at [352, 317] on span "4" at bounding box center [307, 322] width 148 height 39
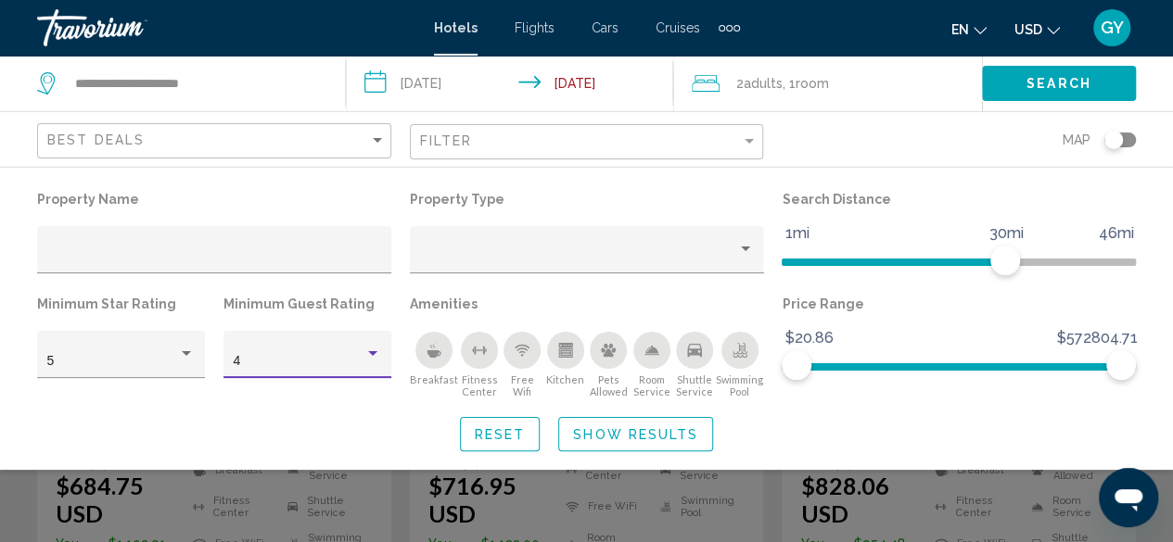
scroll to position [1037, 0]
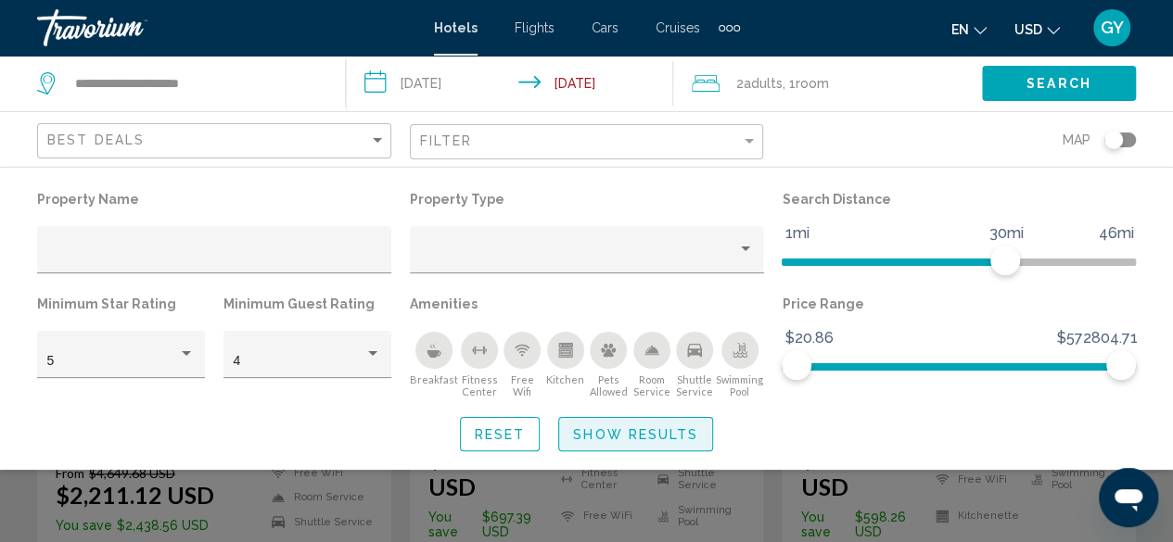
click at [623, 428] on span "Show Results" at bounding box center [635, 435] width 125 height 15
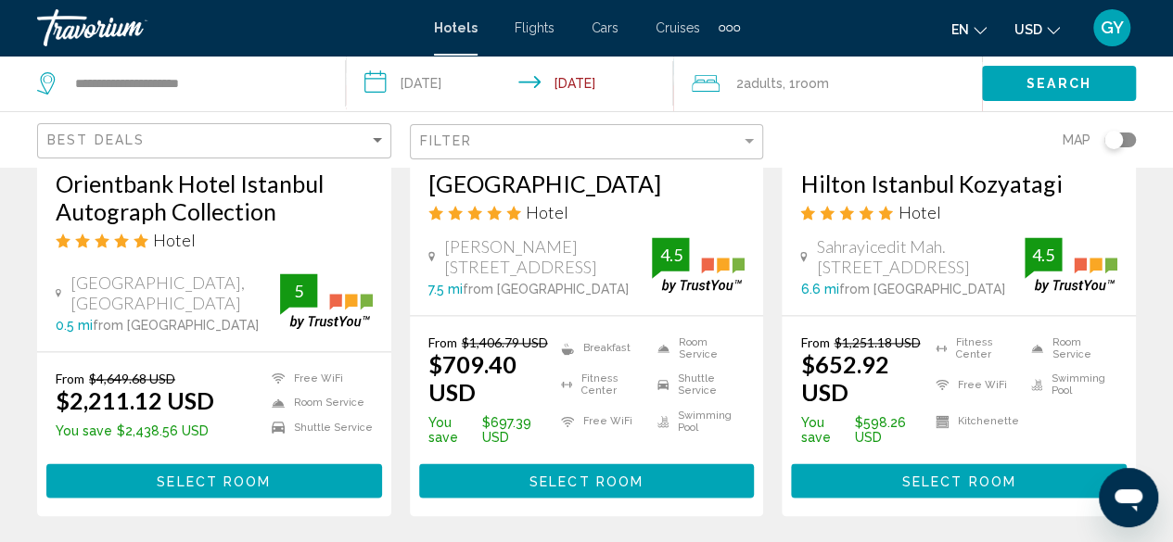
scroll to position [1135, 0]
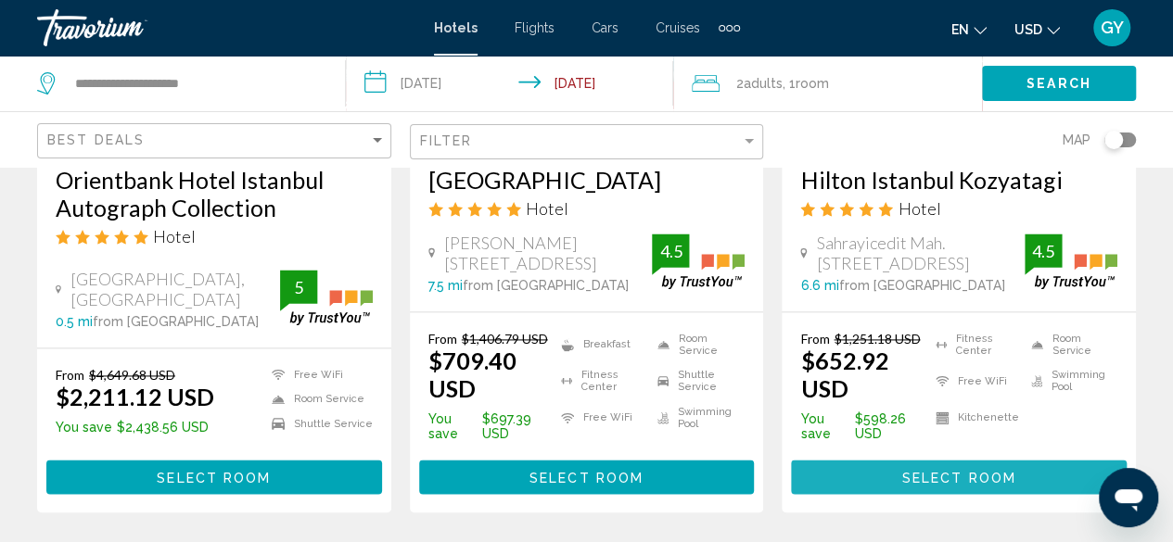
click at [950, 470] on span "Select Room" at bounding box center [959, 477] width 114 height 15
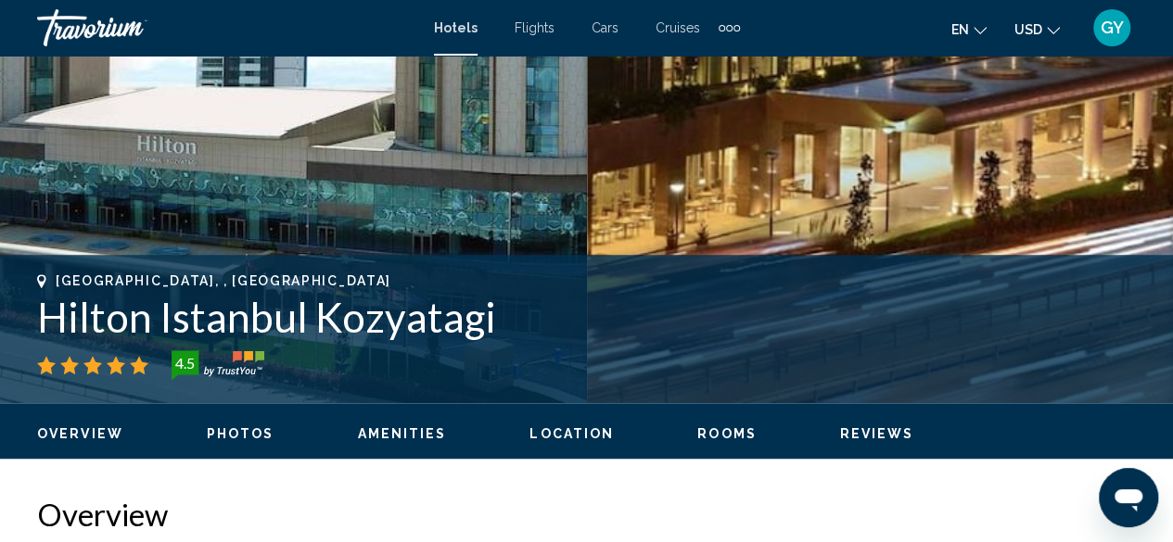
scroll to position [573, 0]
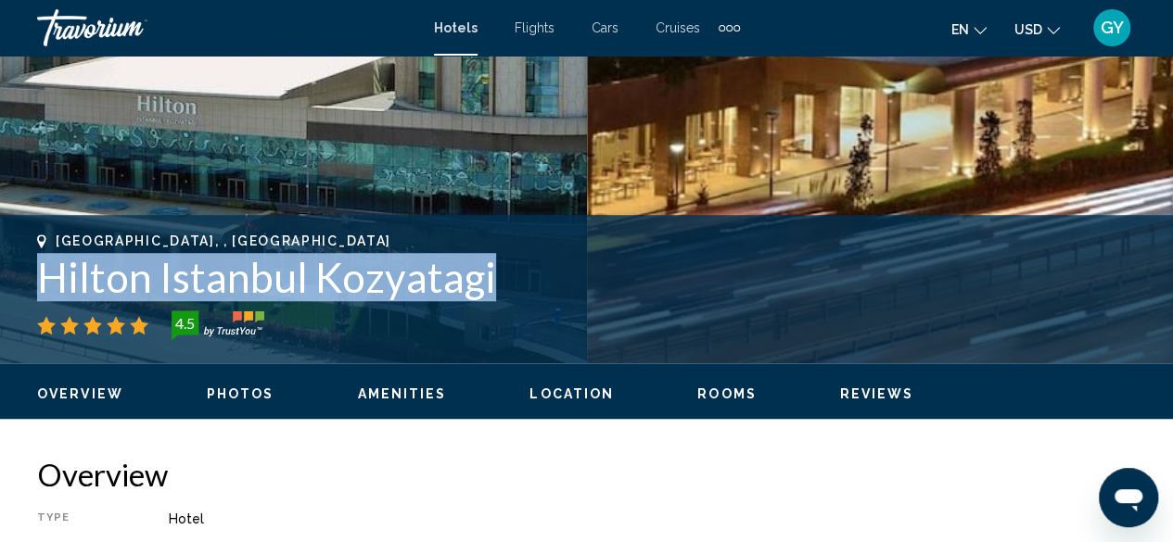
drag, startPoint x: 491, startPoint y: 284, endPoint x: 33, endPoint y: 283, distance: 457.2
click at [33, 283] on div "Istanbul, , Turkey Hilton Istanbul Kozyatagi 4.5 Address Sahrayicedit Mah. Batm…" at bounding box center [586, 289] width 1173 height 111
copy h1 "Hilton Istanbul Kozyatagi"
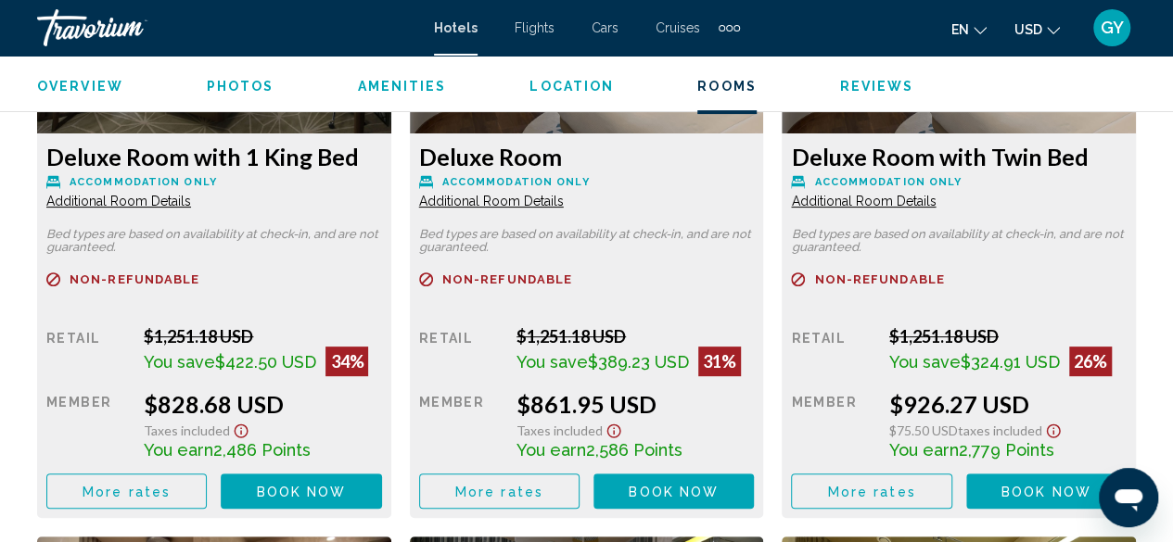
scroll to position [3672, 0]
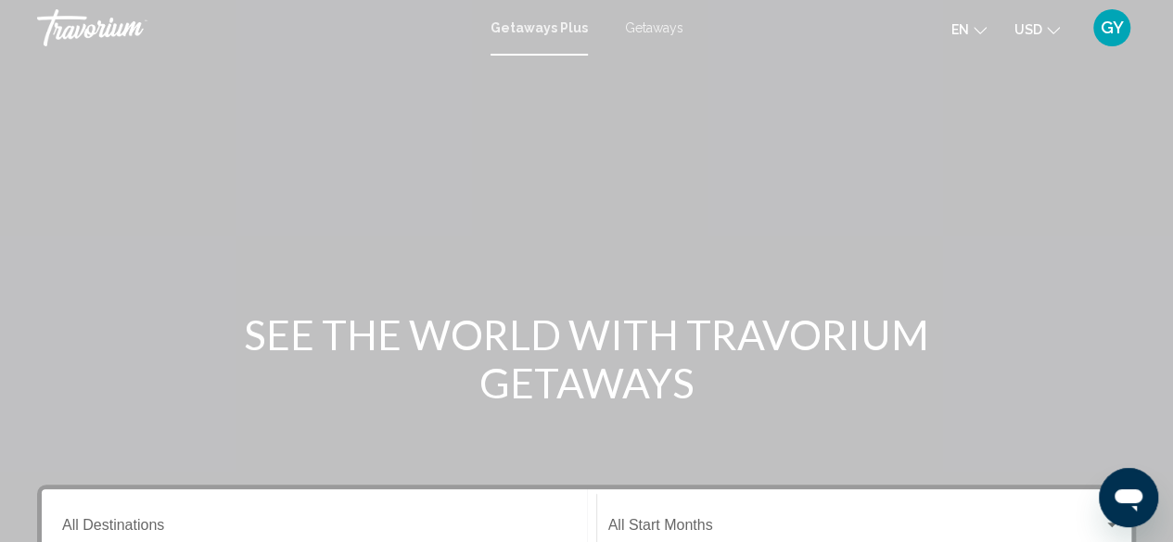
click at [644, 32] on span "Getaways" at bounding box center [654, 27] width 58 height 15
click at [951, 327] on div "SEE THE WORLD WITH TRAVORIUM GETAWAYS" at bounding box center [586, 359] width 1173 height 96
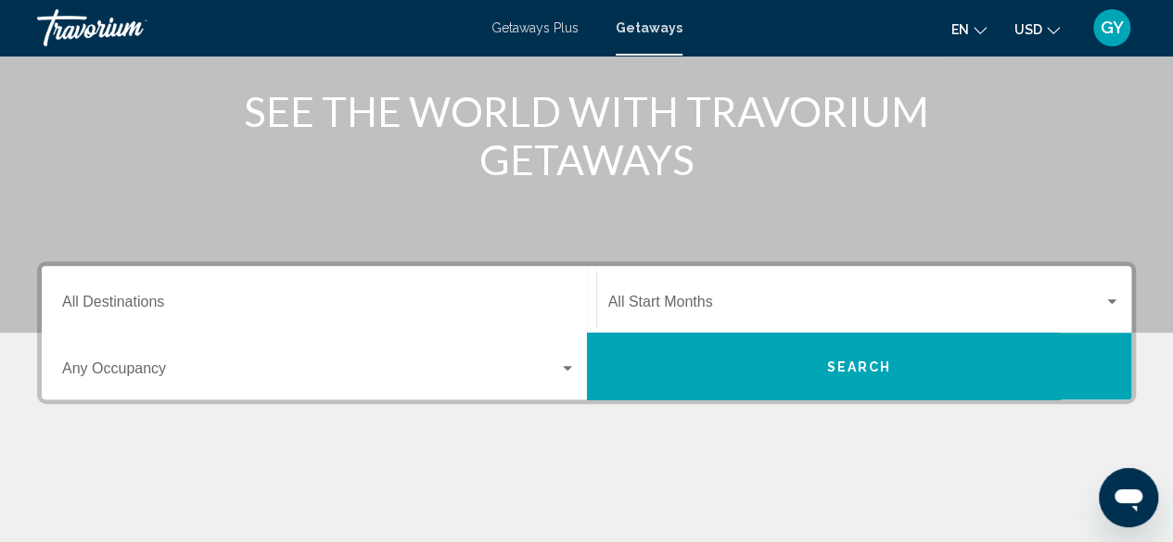
scroll to position [224, 0]
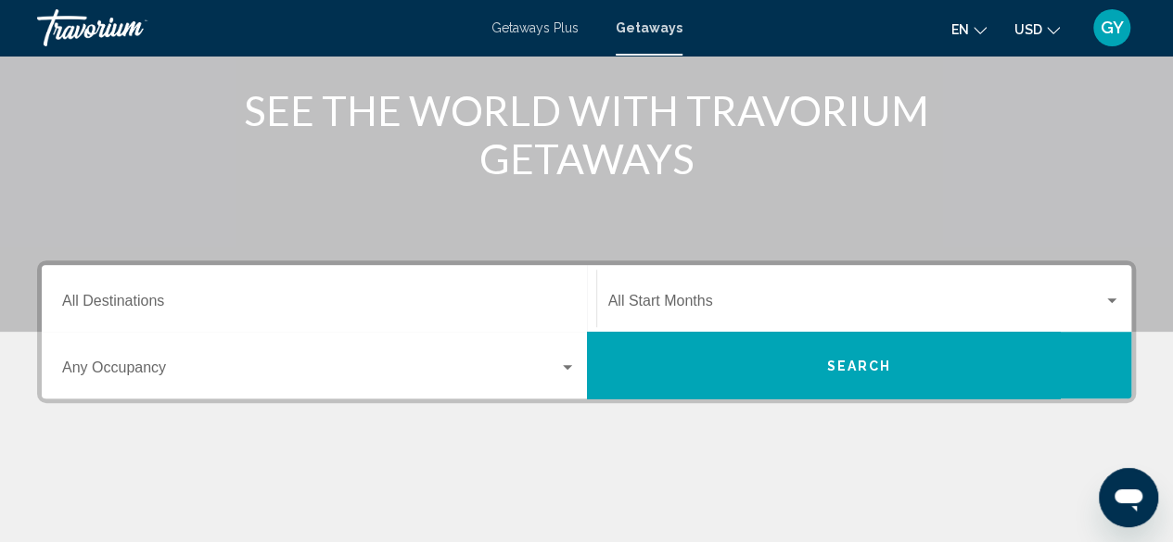
click at [239, 288] on div "Destination All Destinations" at bounding box center [319, 299] width 514 height 58
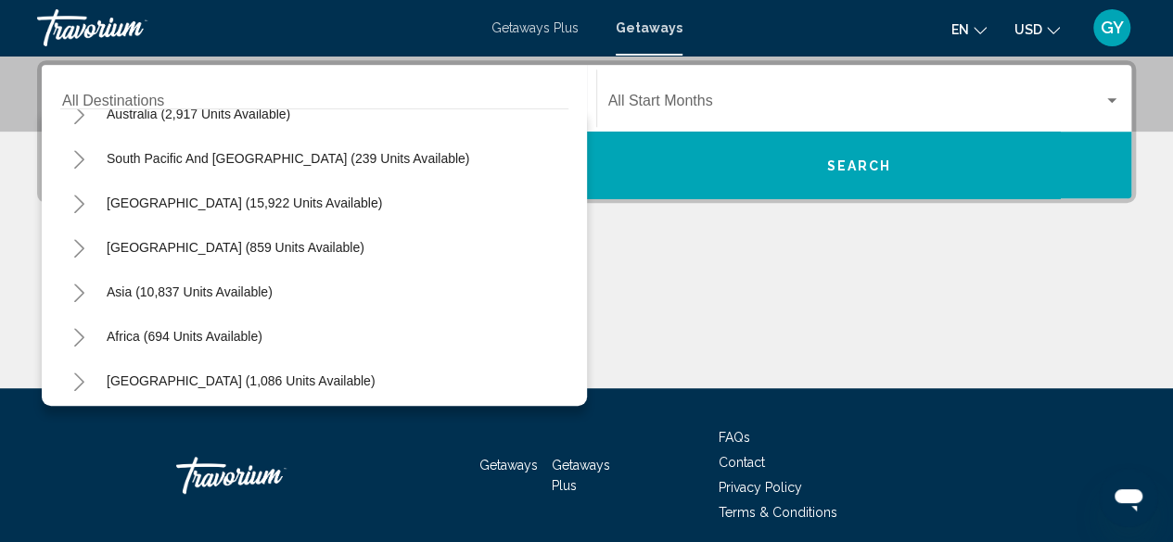
scroll to position [300, 0]
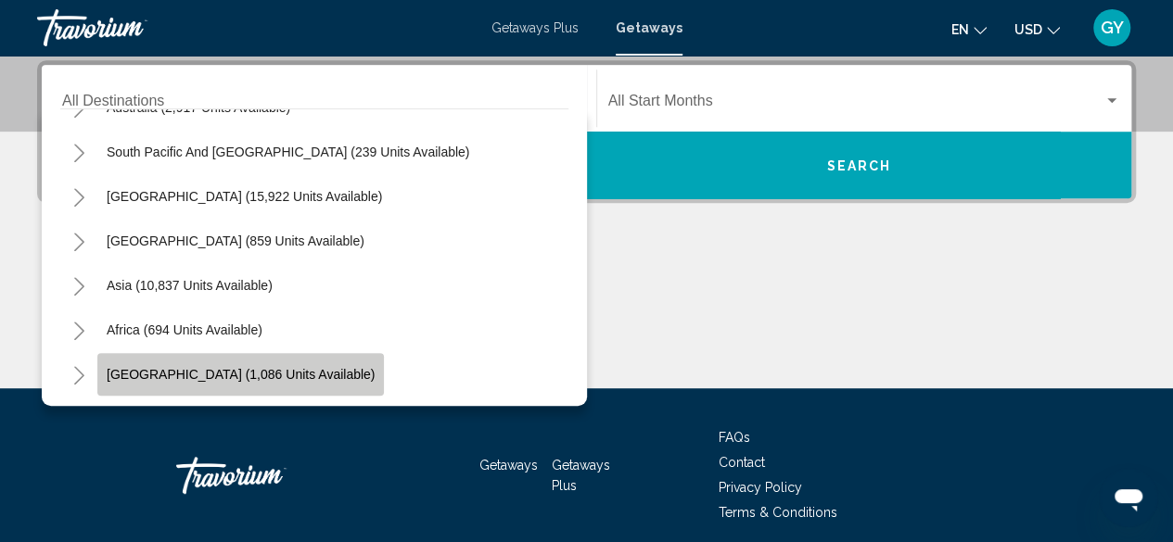
click at [254, 372] on span "Middle East (1,086 units available)" at bounding box center [241, 374] width 268 height 15
type input "**********"
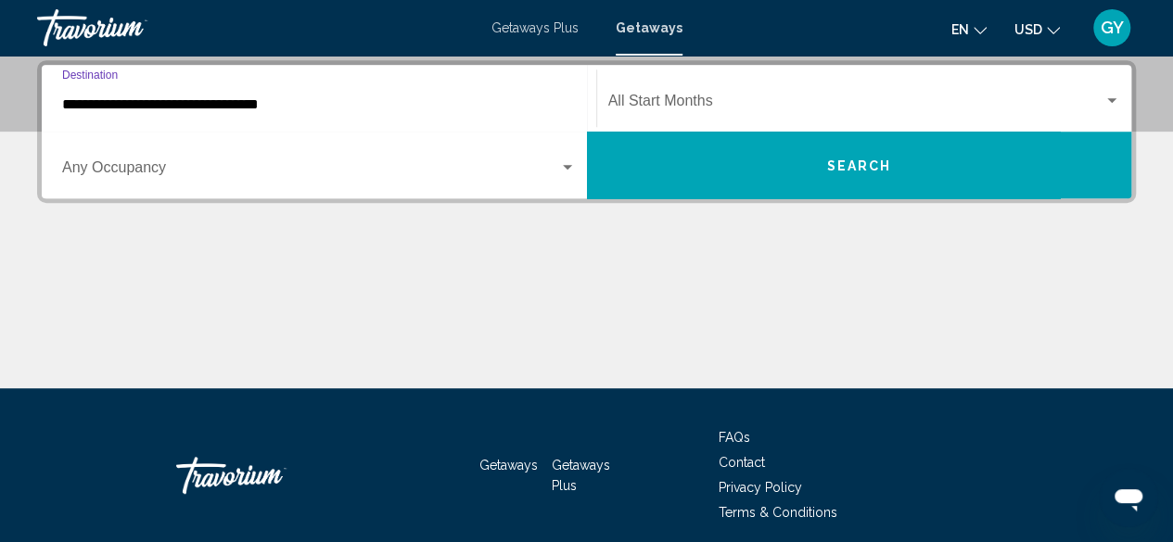
click at [912, 151] on button "Search" at bounding box center [859, 165] width 545 height 67
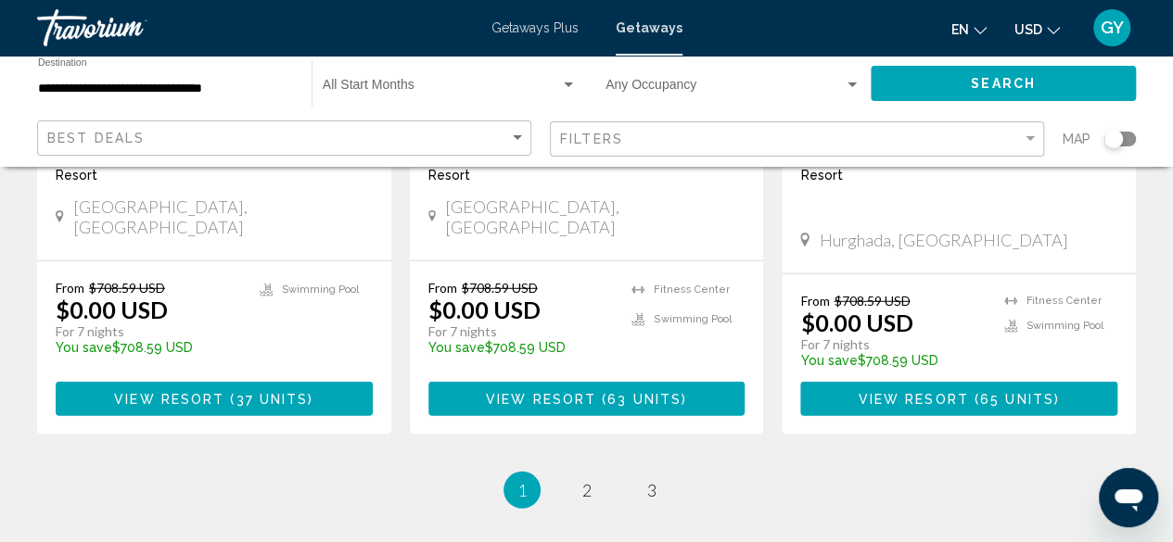
scroll to position [2433, 0]
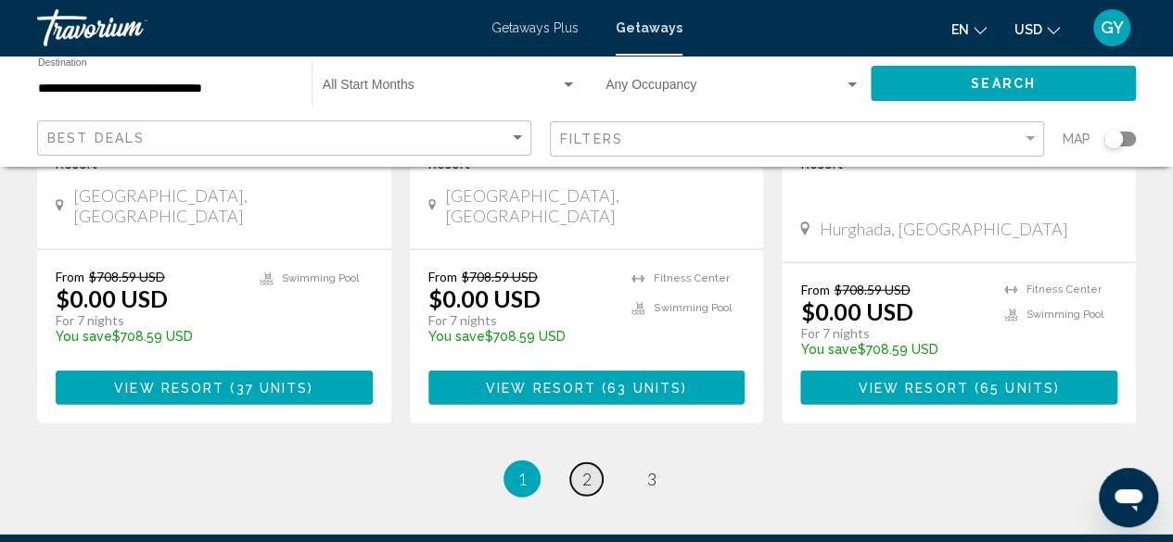
click at [589, 469] on span "2" at bounding box center [586, 479] width 9 height 20
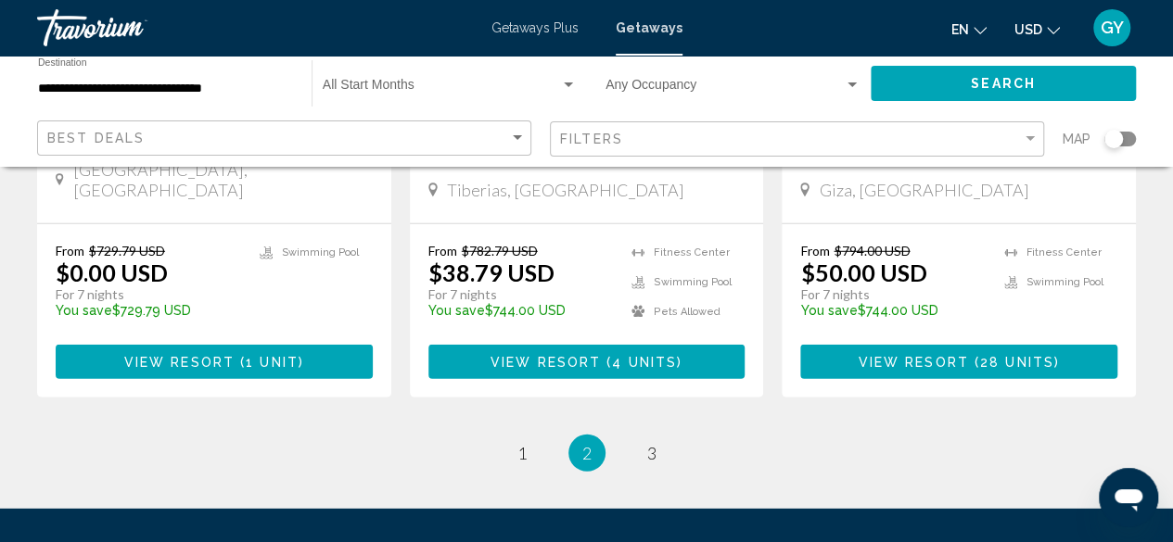
scroll to position [2511, 0]
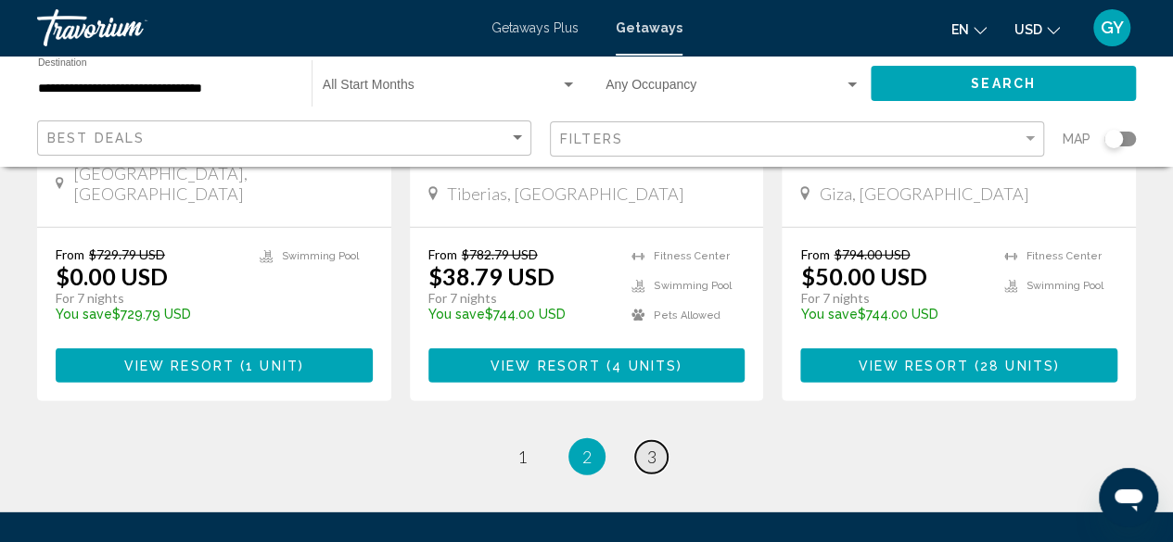
click at [649, 447] on span "3" at bounding box center [651, 457] width 9 height 20
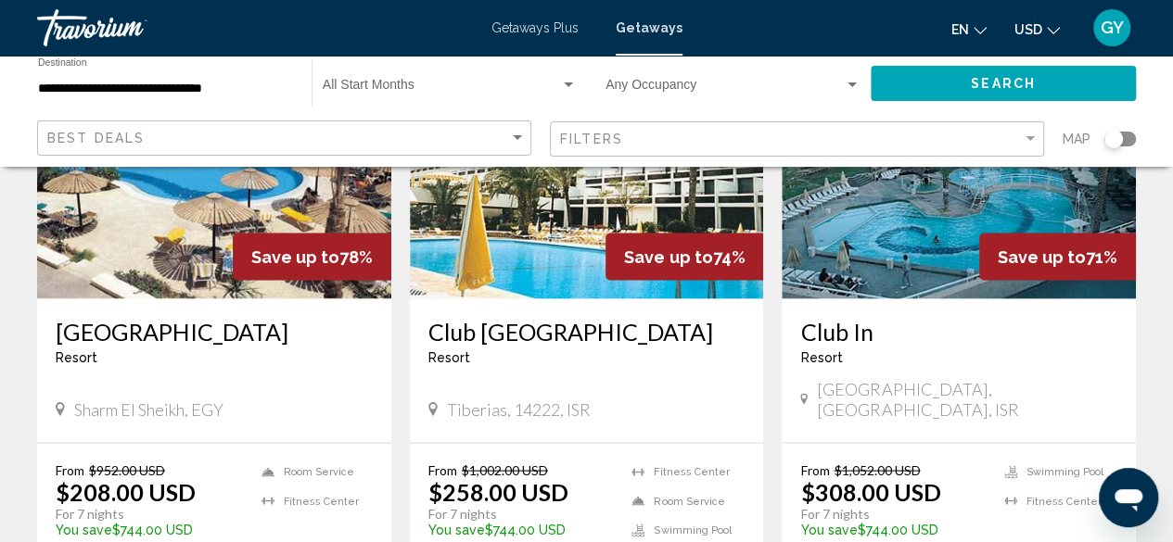
scroll to position [1658, 0]
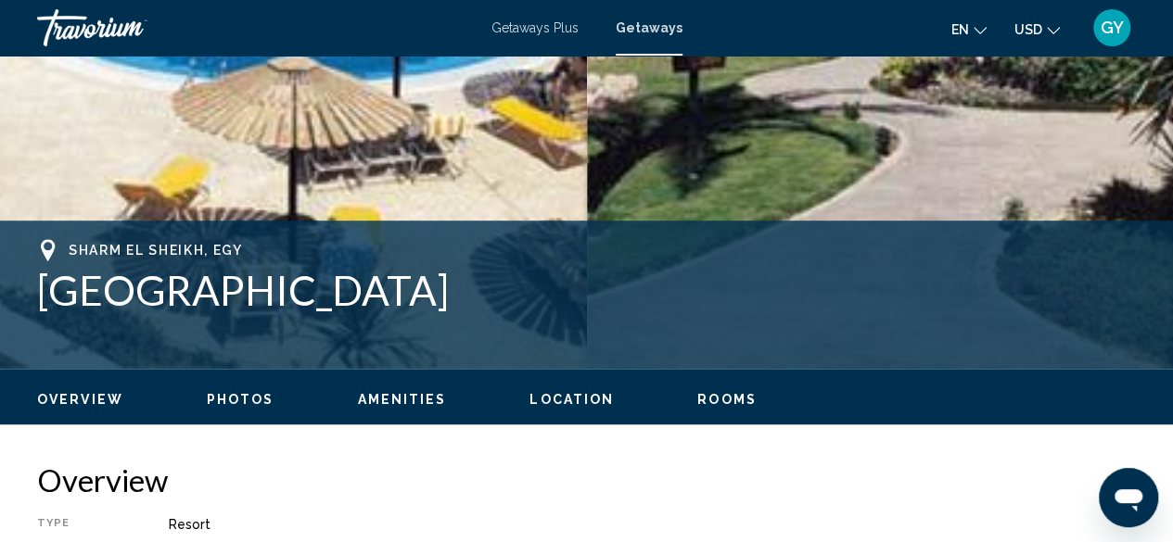
scroll to position [558, 0]
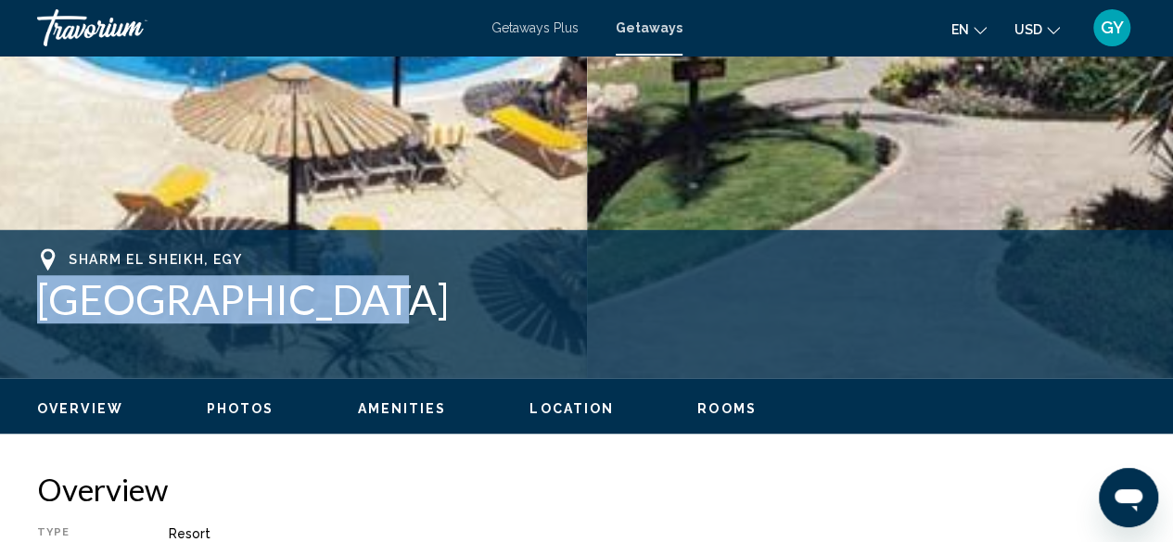
drag, startPoint x: 319, startPoint y: 302, endPoint x: 34, endPoint y: 304, distance: 284.7
click at [34, 304] on div "Sharm El Sheikh, EGY Dive Inn Resort Address 34/H, Cliff Om El Seed Sharm El Sh…" at bounding box center [586, 304] width 1173 height 111
copy h1 "Dive Inn Resort"
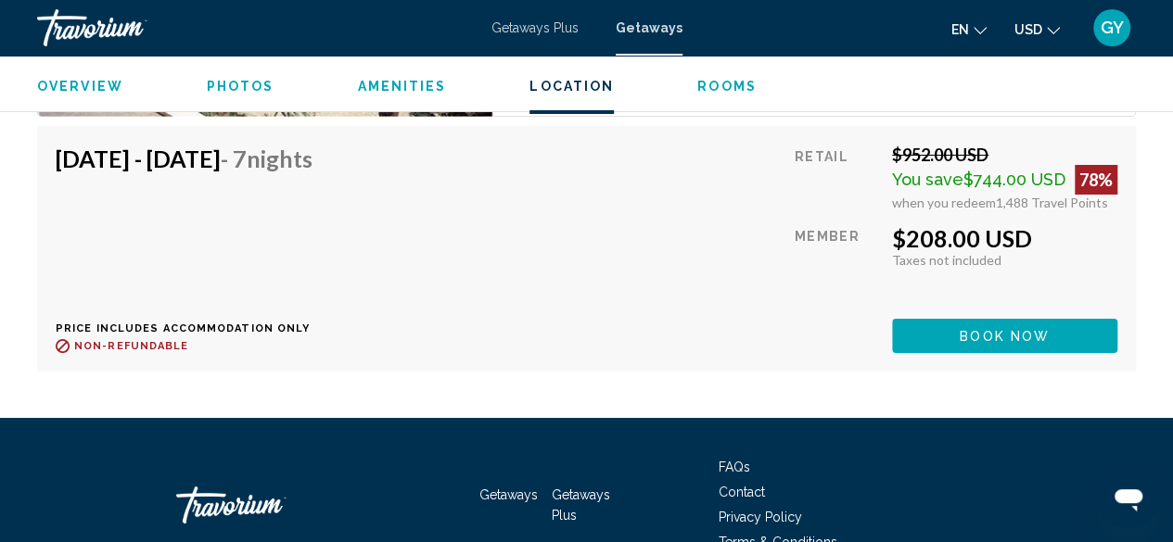
scroll to position [3361, 0]
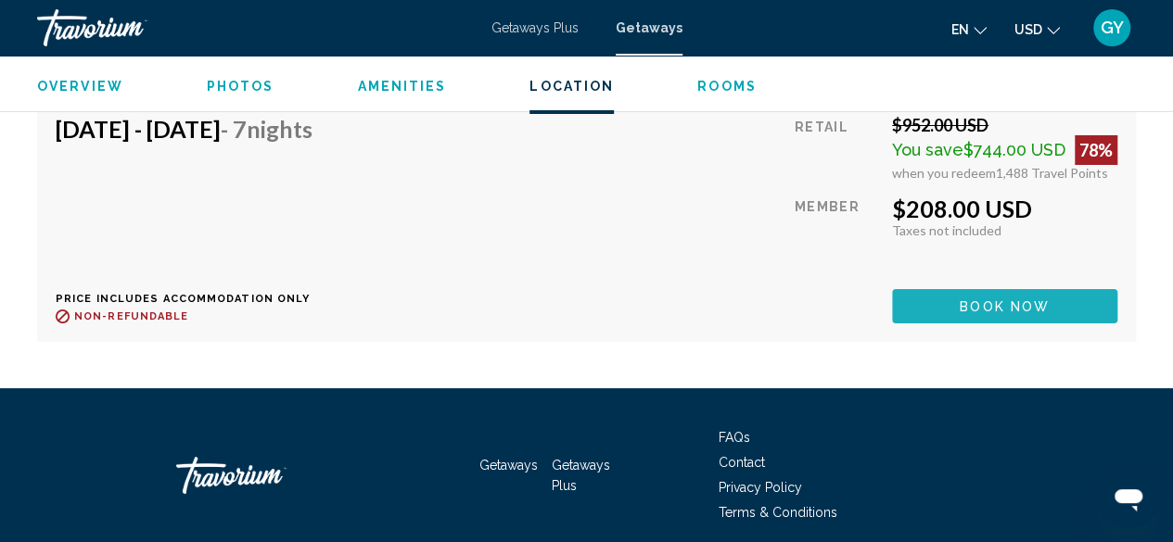
click at [1015, 289] on button "Book now" at bounding box center [1004, 306] width 225 height 34
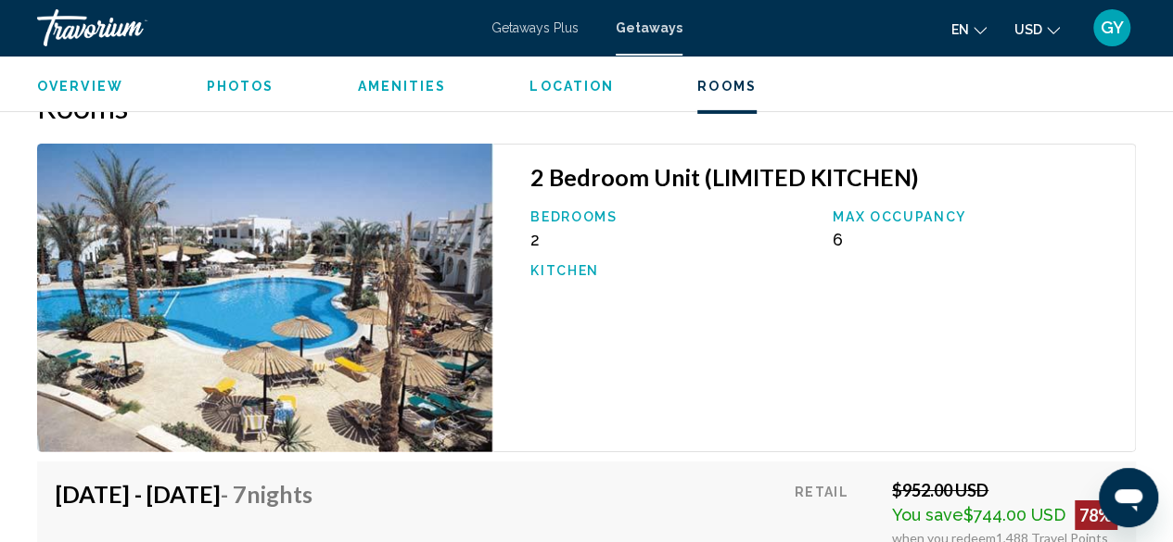
scroll to position [3001, 0]
